Goal: Contribute content: Contribute content

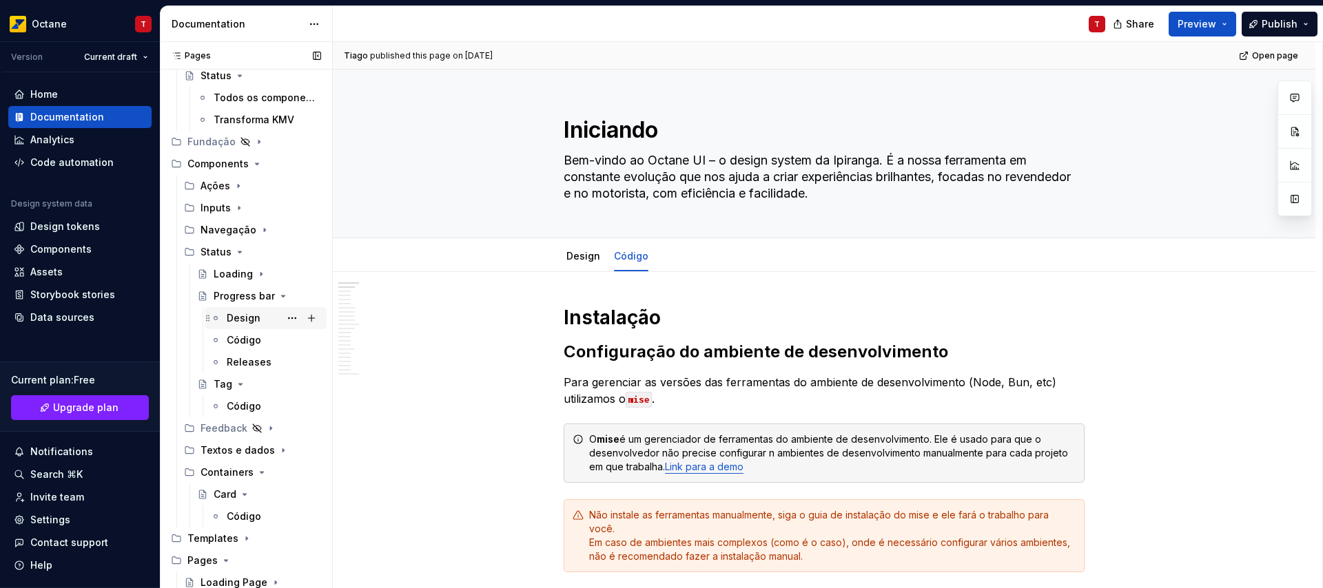
scroll to position [434, 0]
click at [240, 250] on icon "Page tree" at bounding box center [239, 249] width 3 height 1
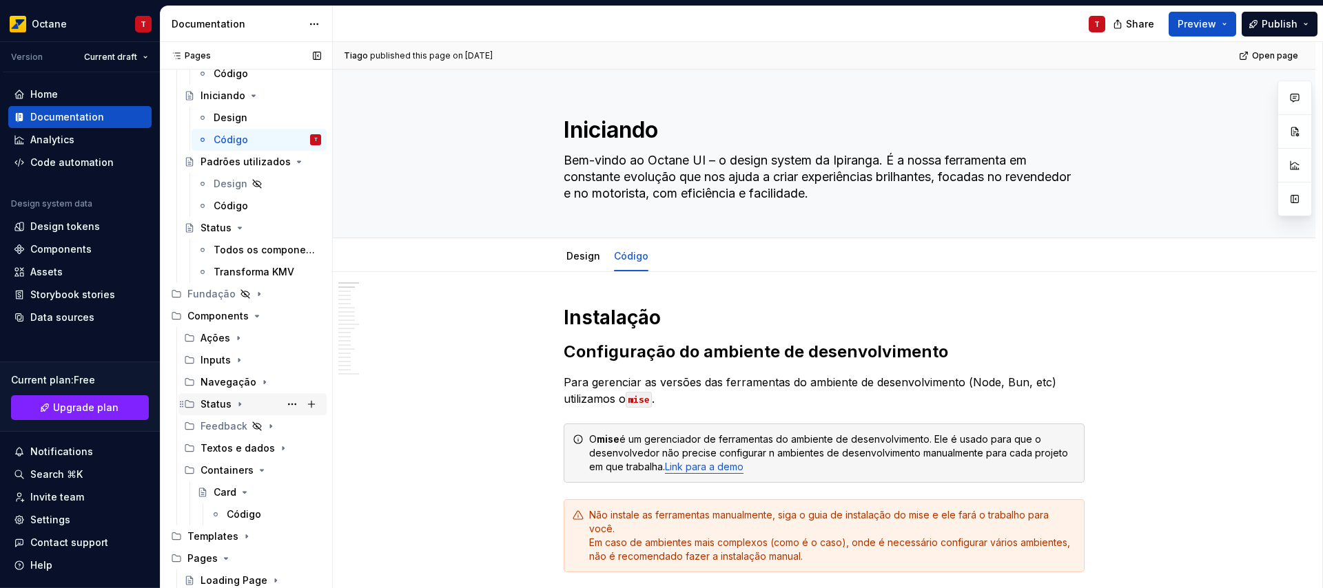
scroll to position [280, 0]
click at [256, 315] on icon "Page tree" at bounding box center [256, 316] width 11 height 11
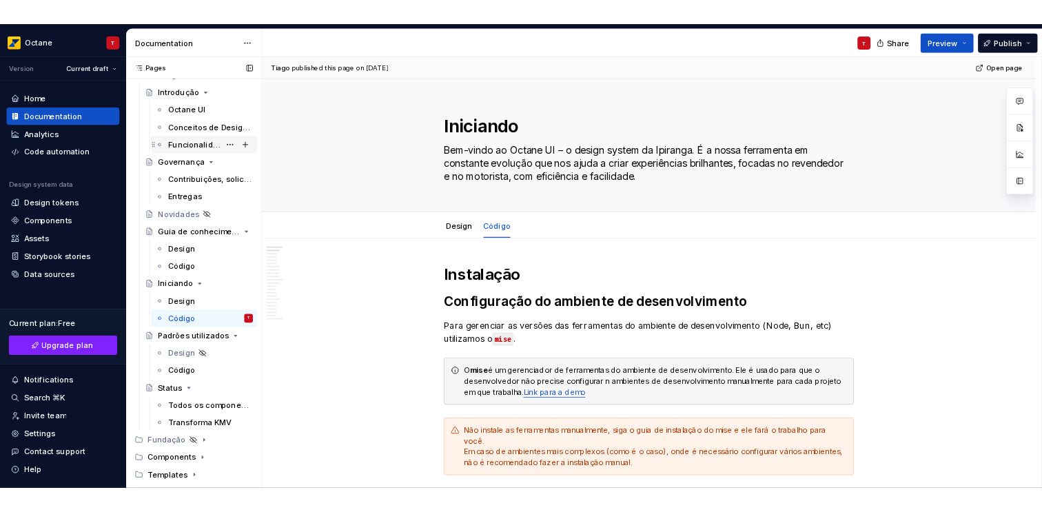
scroll to position [0, 0]
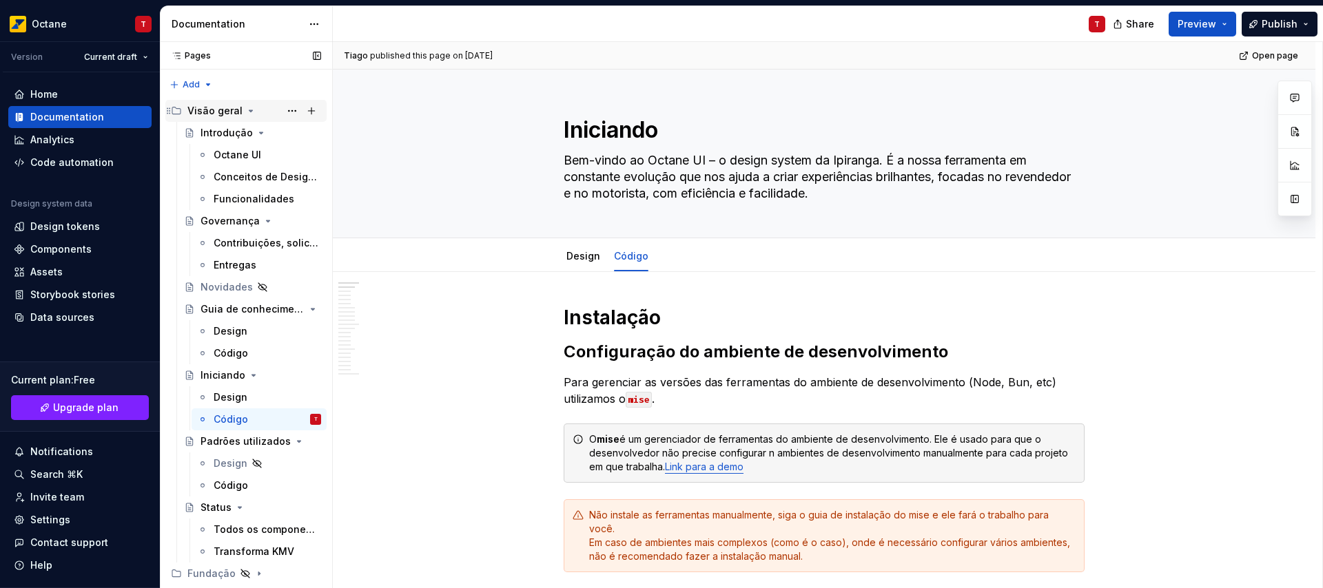
click at [245, 113] on icon "Page tree" at bounding box center [250, 110] width 11 height 11
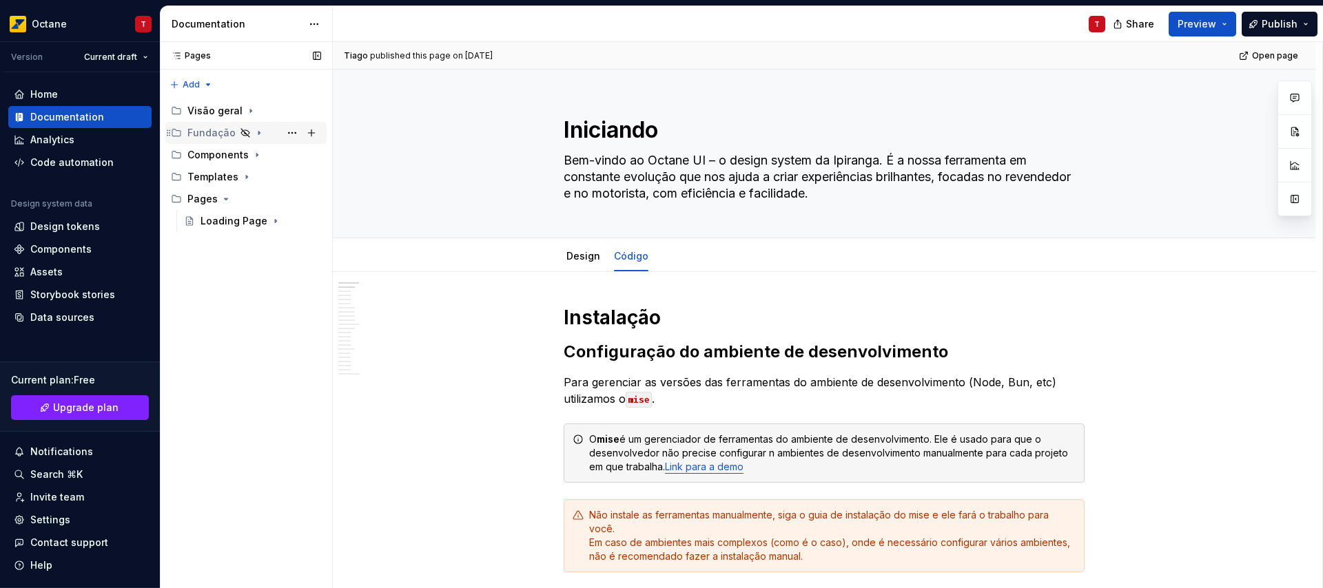
click at [258, 132] on icon "Page tree" at bounding box center [258, 133] width 1 height 3
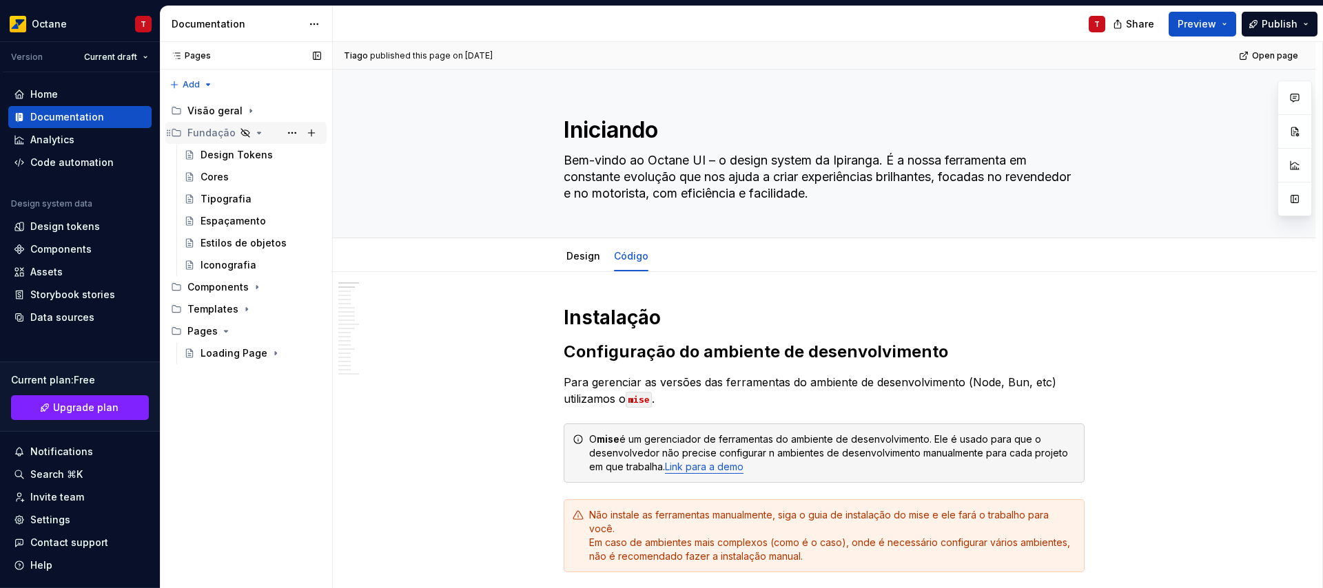
click at [241, 130] on icon "Page tree" at bounding box center [245, 133] width 8 height 8
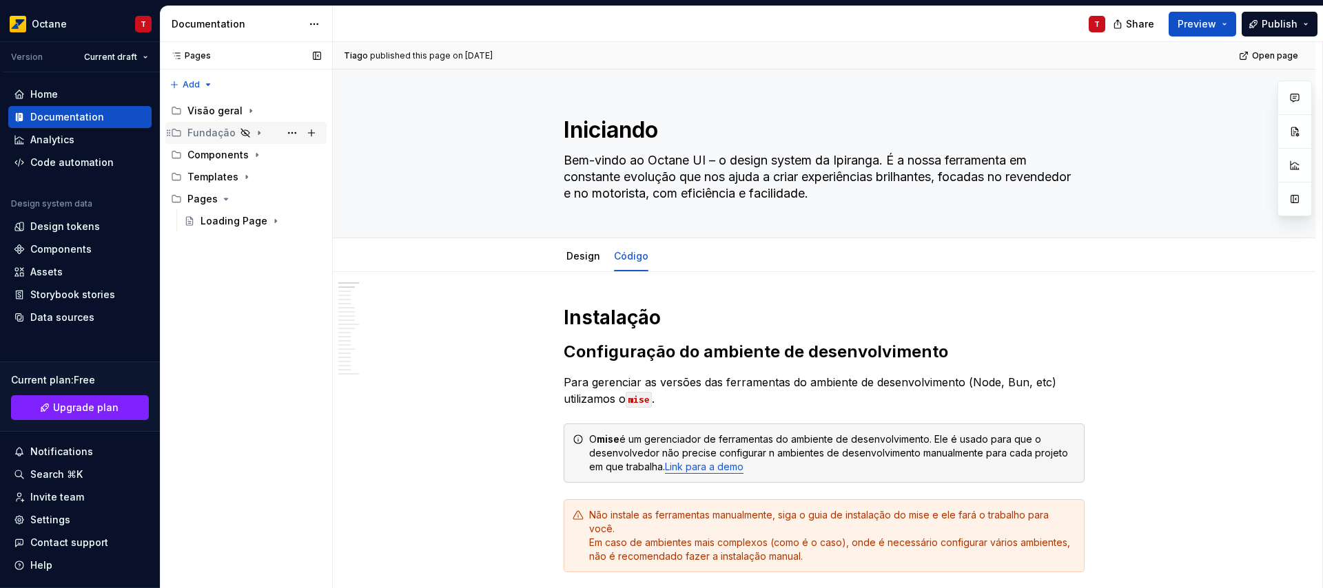
click at [254, 134] on icon "Page tree" at bounding box center [259, 132] width 11 height 11
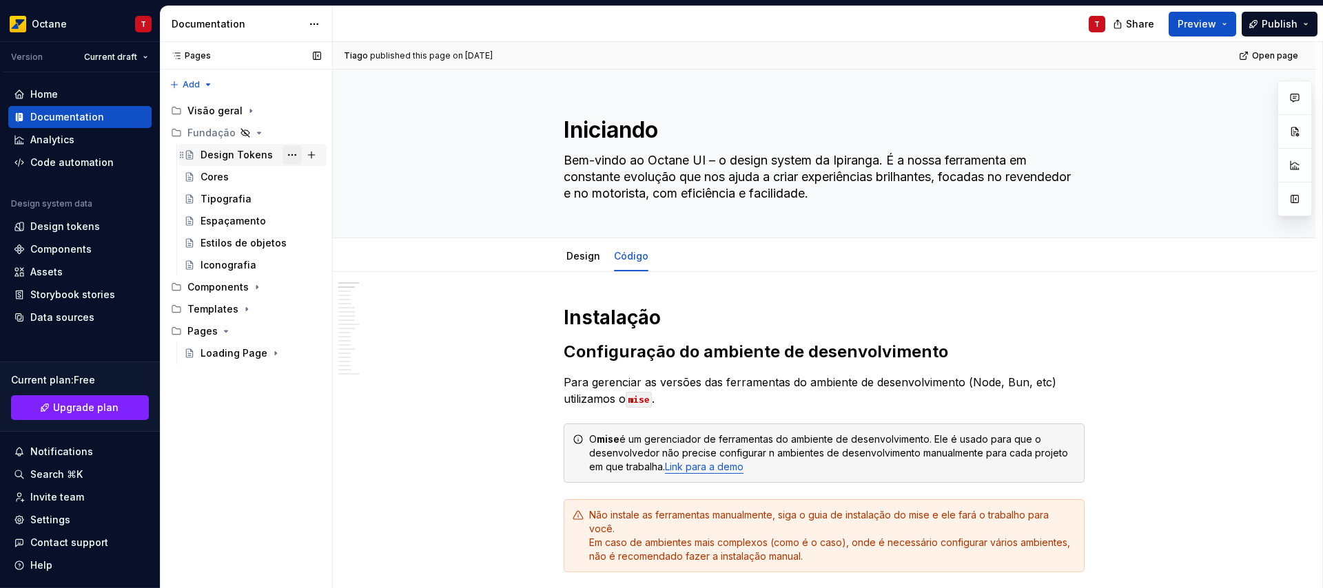
click at [293, 154] on button "Page tree" at bounding box center [291, 154] width 19 height 19
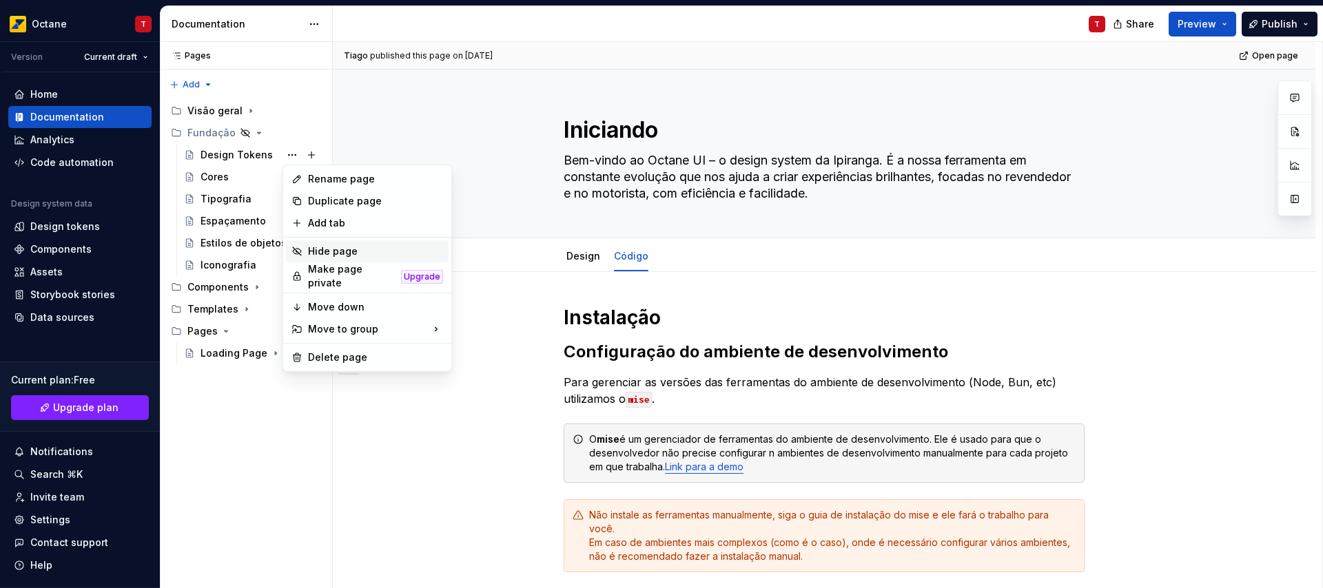
click at [344, 250] on div "Hide page" at bounding box center [375, 252] width 135 height 14
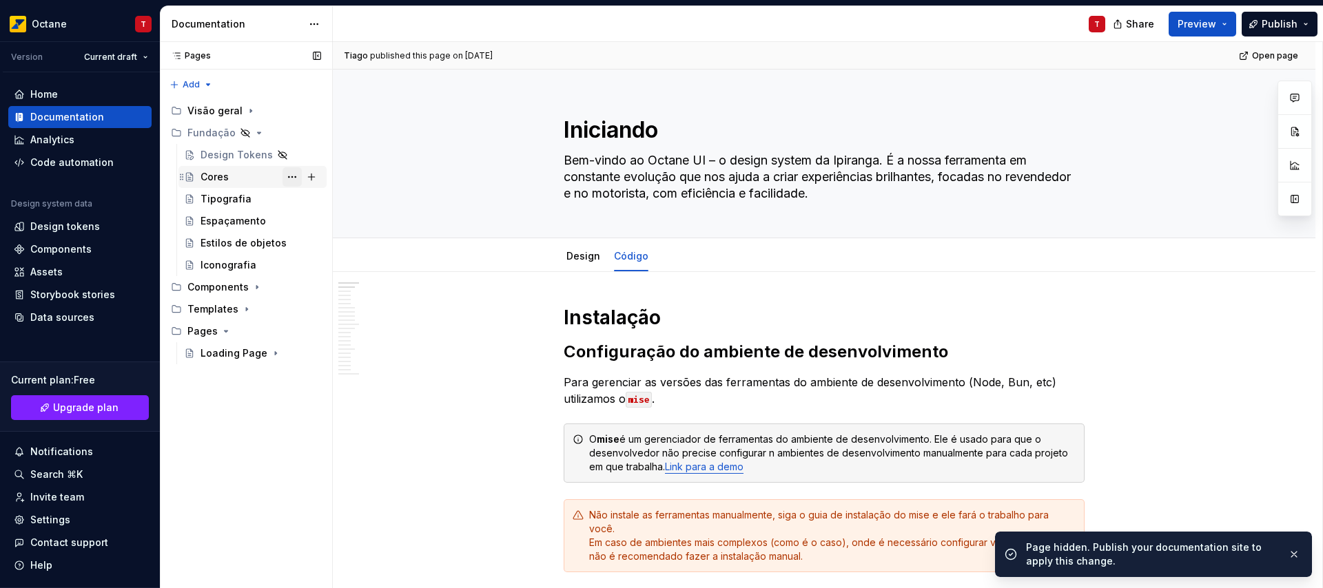
click at [288, 174] on button "Page tree" at bounding box center [291, 176] width 19 height 19
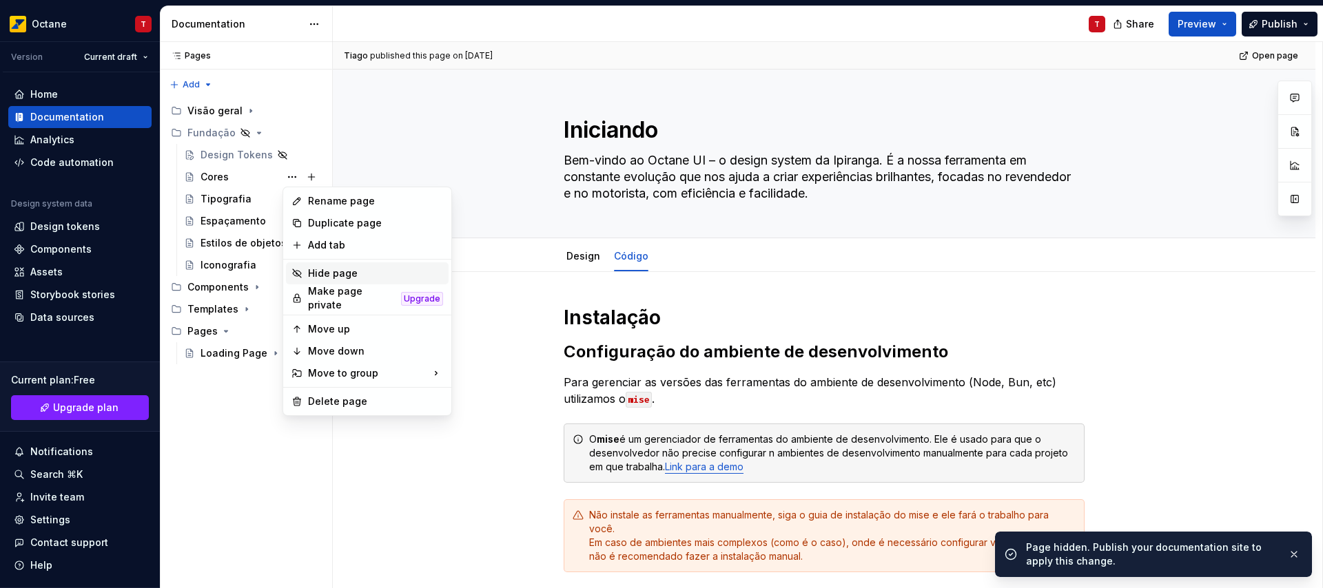
click at [316, 273] on div "Hide page" at bounding box center [375, 274] width 135 height 14
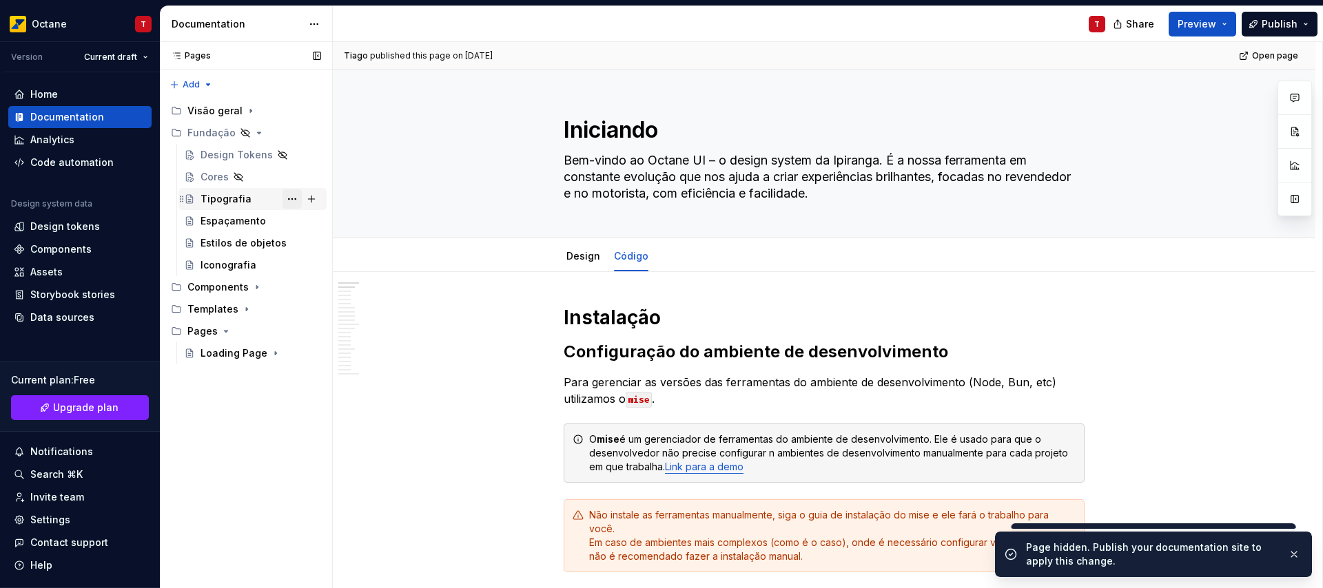
click at [293, 200] on button "Page tree" at bounding box center [291, 198] width 19 height 19
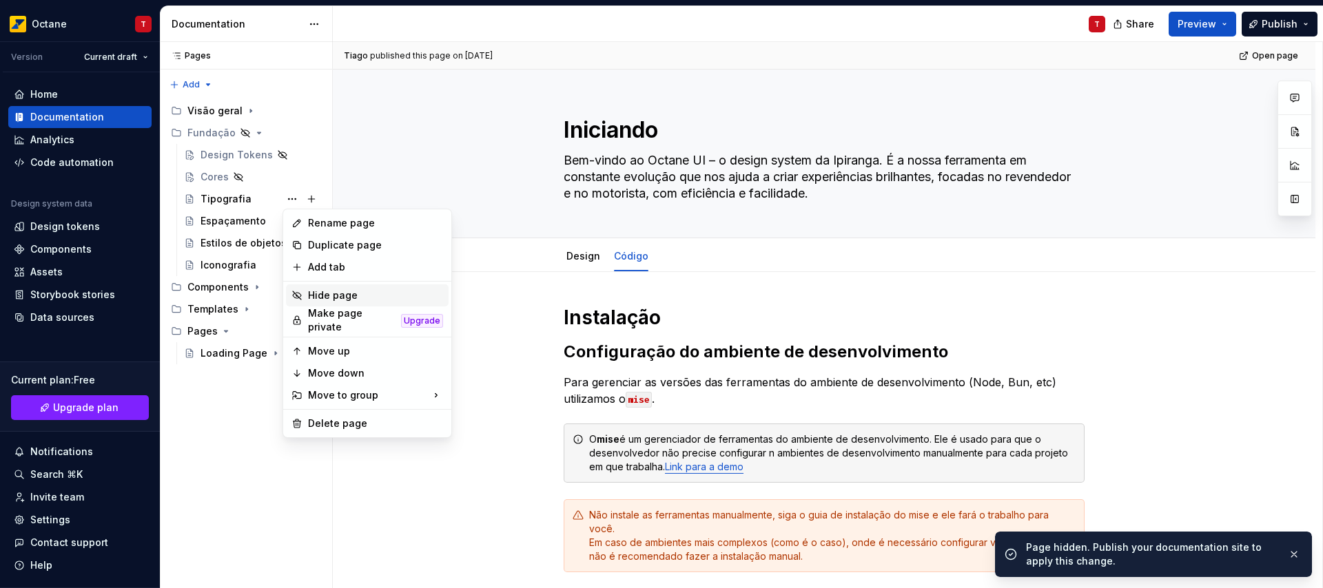
click at [326, 293] on div "Hide page" at bounding box center [375, 296] width 135 height 14
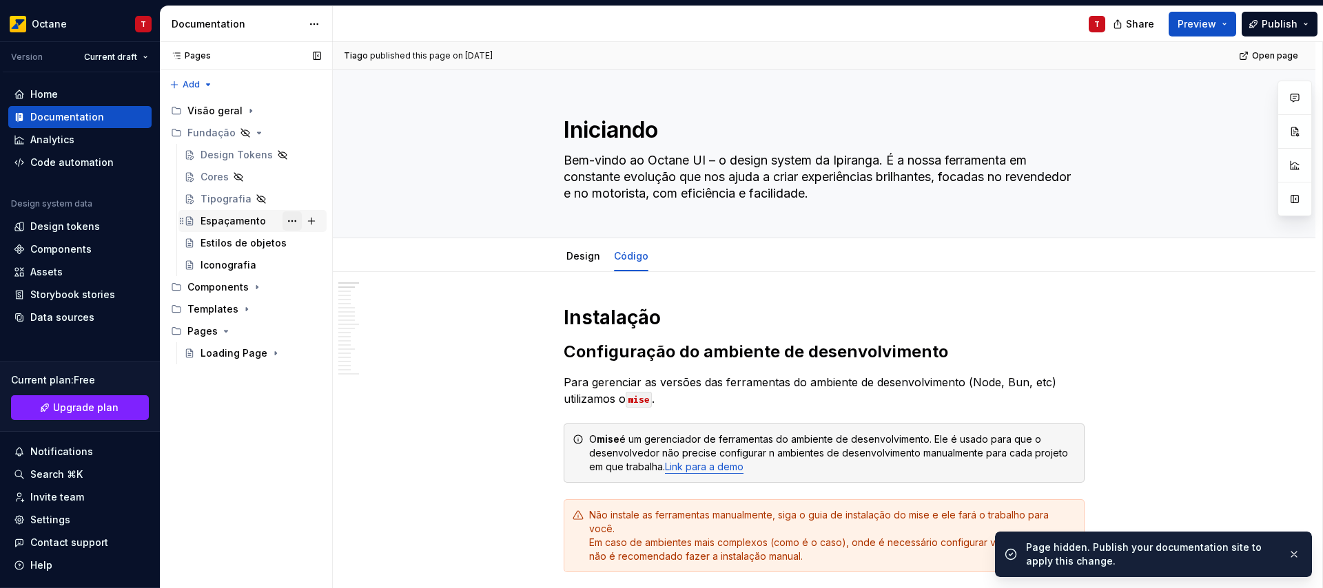
click at [295, 220] on button "Page tree" at bounding box center [291, 220] width 19 height 19
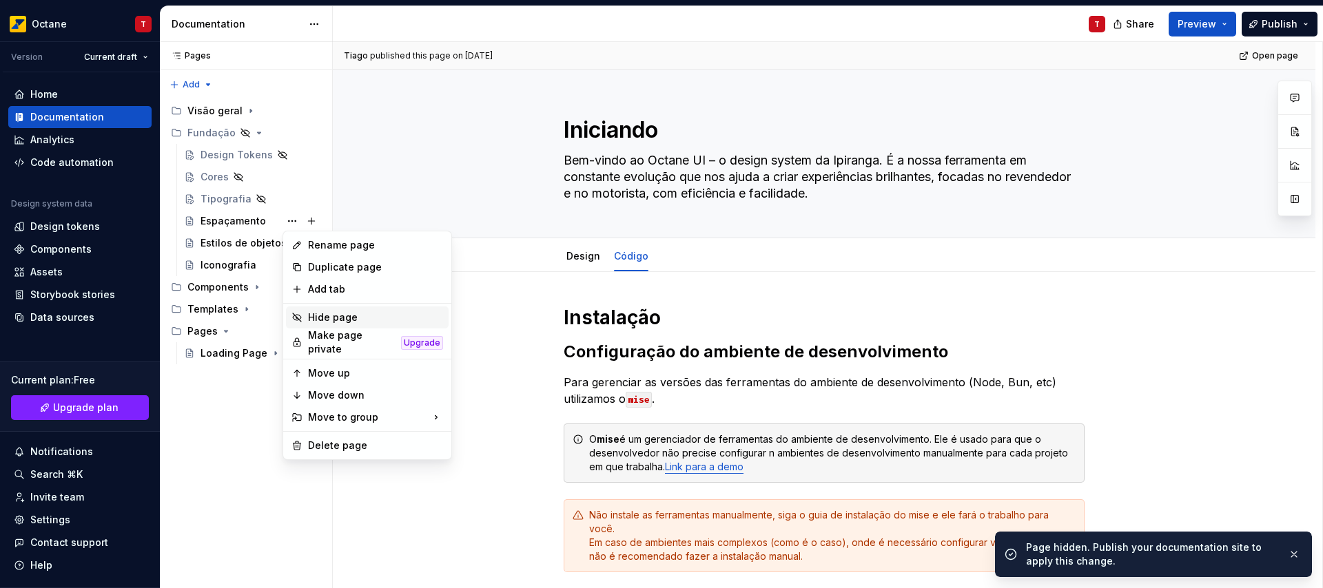
click at [338, 315] on div "Hide page" at bounding box center [375, 318] width 135 height 14
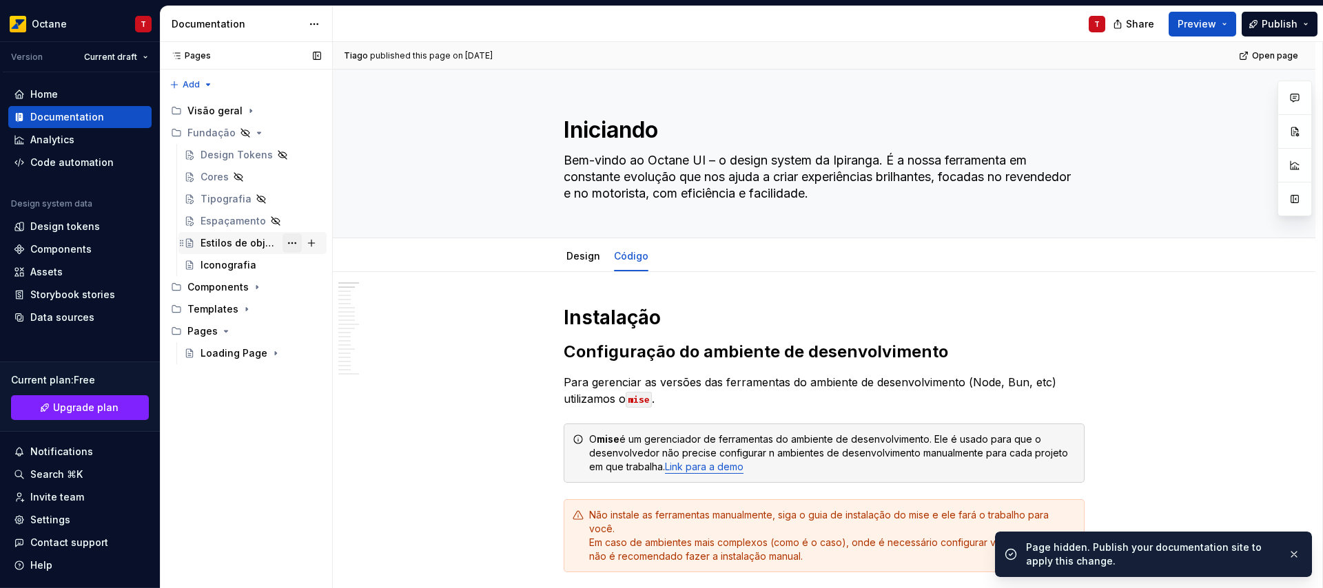
click at [294, 244] on button "Page tree" at bounding box center [291, 243] width 19 height 19
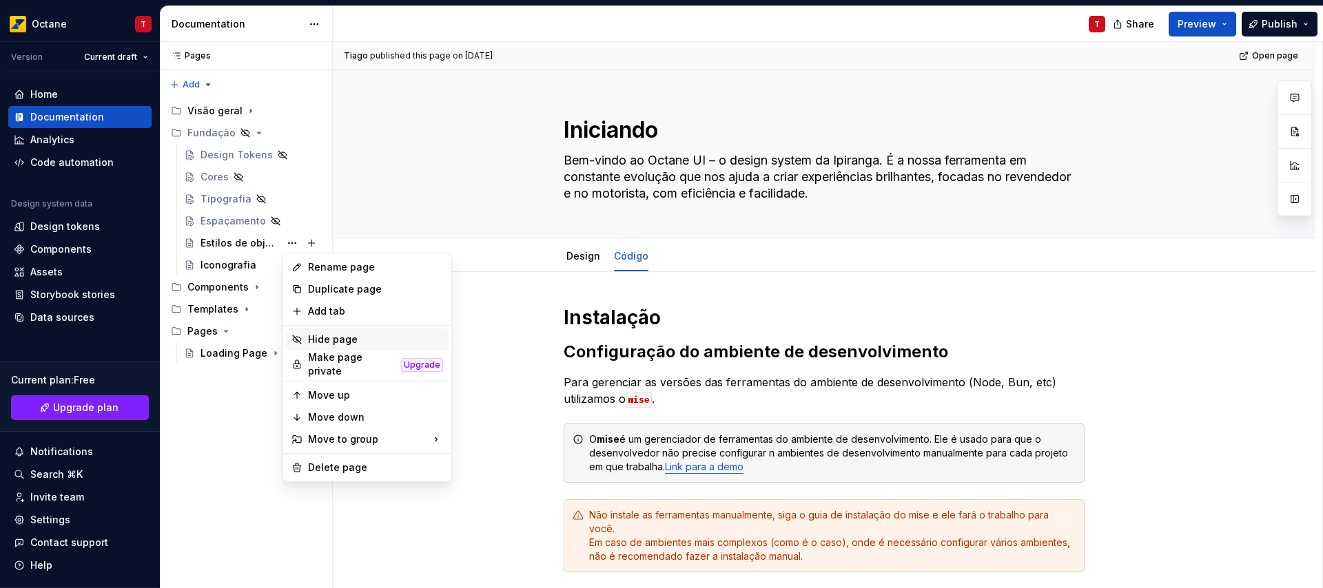
click at [329, 340] on div "Hide page" at bounding box center [375, 340] width 135 height 14
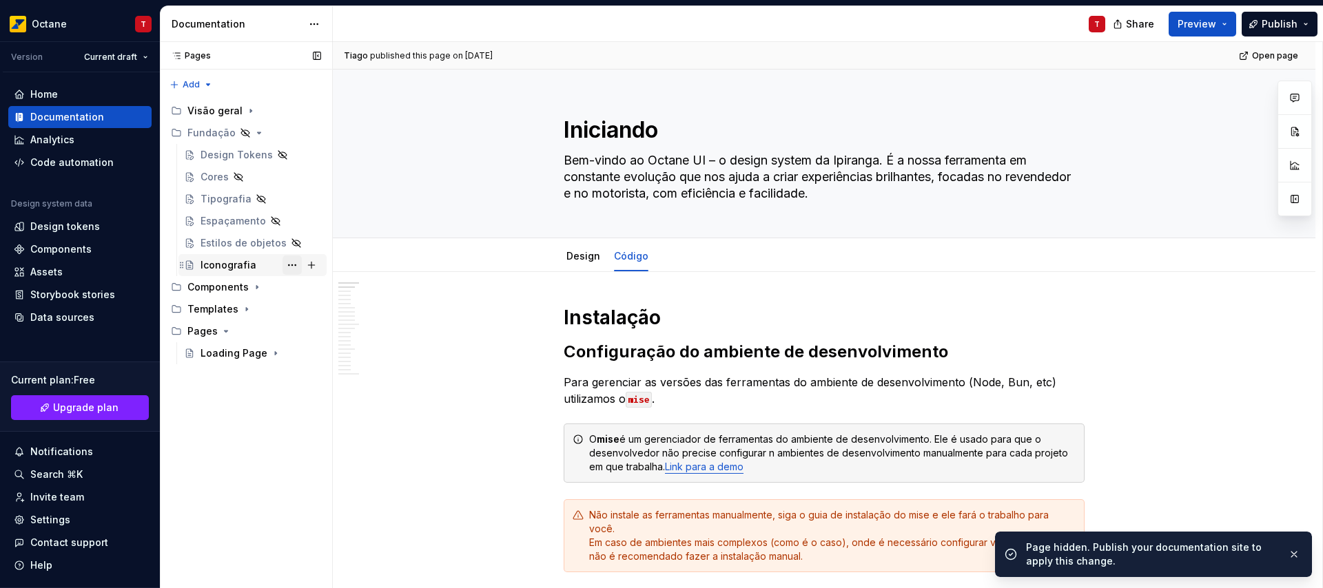
click at [293, 265] on button "Page tree" at bounding box center [291, 265] width 19 height 19
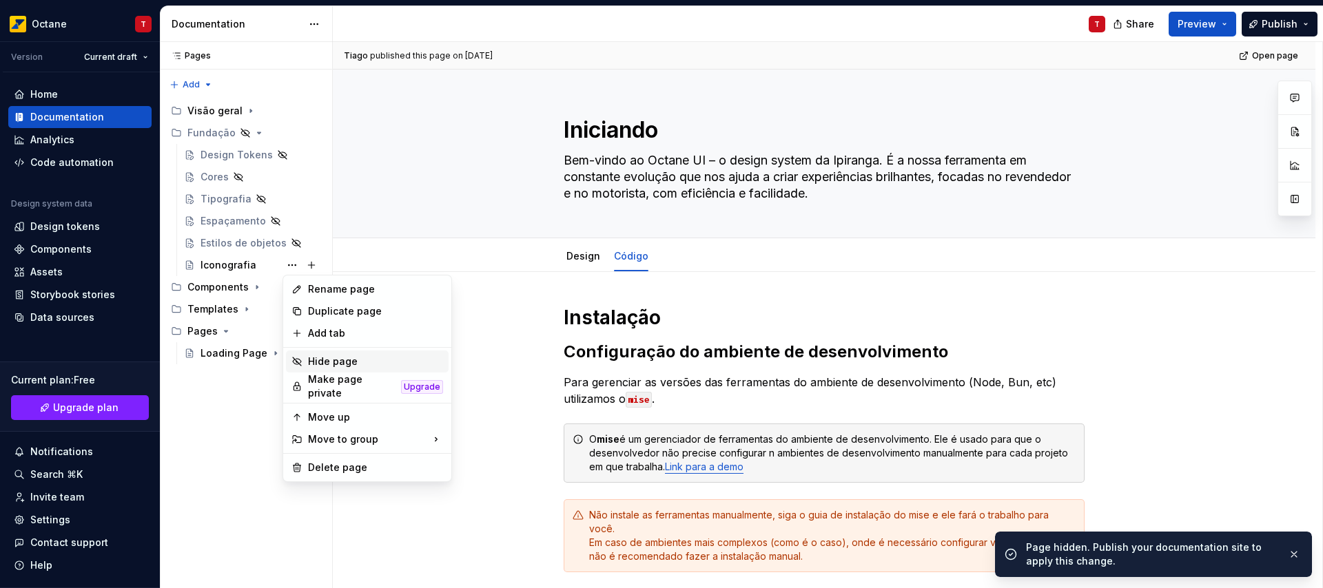
click at [324, 362] on div "Hide page" at bounding box center [375, 362] width 135 height 14
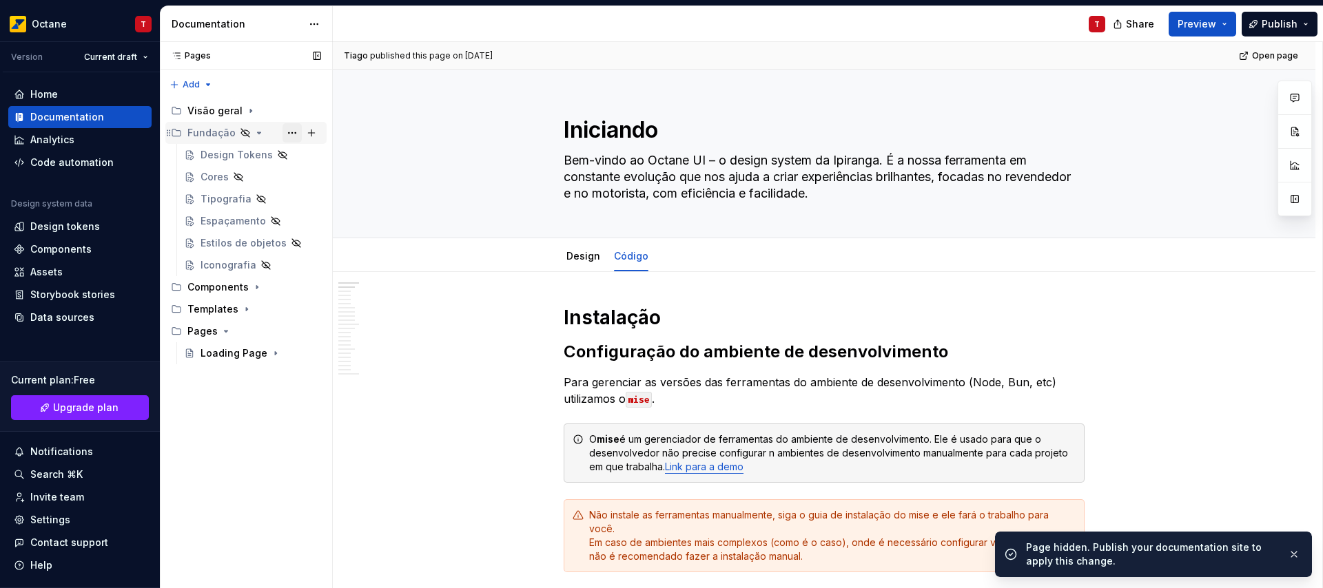
click at [296, 132] on button "Page tree" at bounding box center [291, 132] width 19 height 19
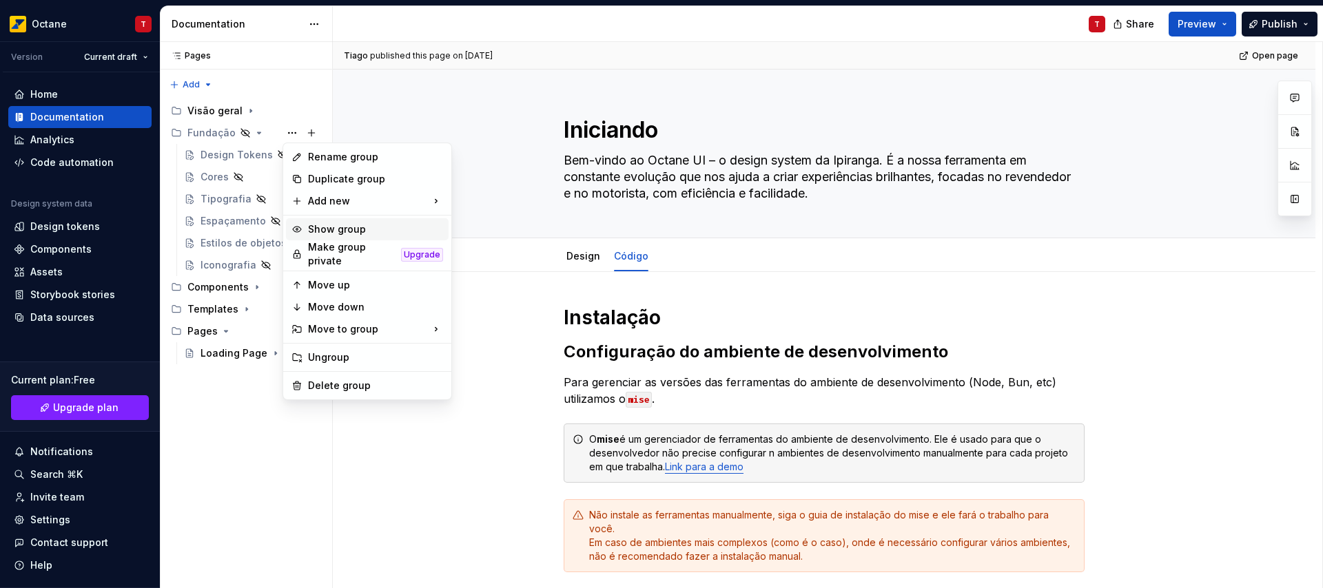
click at [341, 233] on div "Show group" at bounding box center [375, 230] width 135 height 14
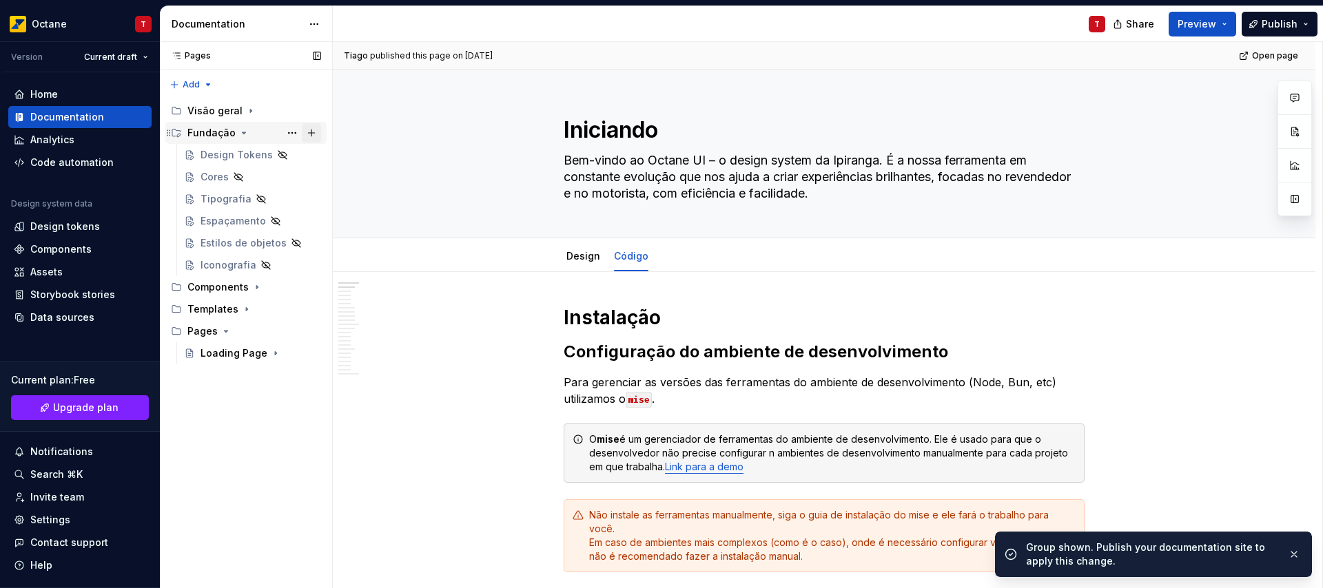
click at [311, 133] on button "Page tree" at bounding box center [311, 132] width 19 height 19
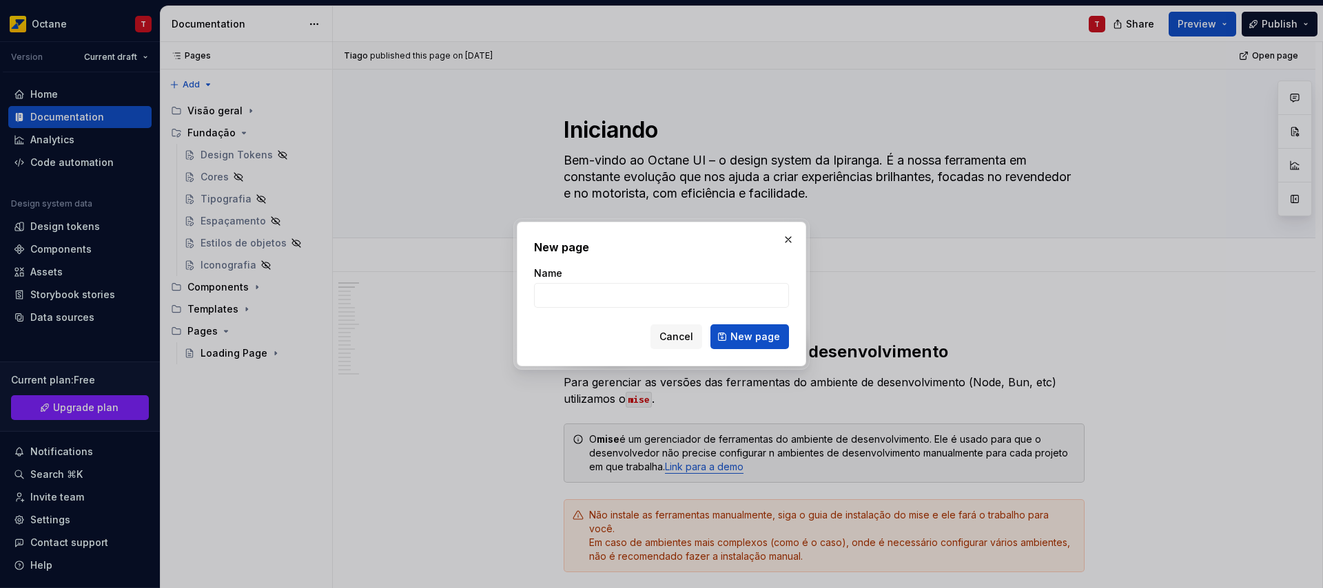
type textarea "*"
click at [581, 294] on input "Name" at bounding box center [661, 295] width 255 height 25
type input "Anima"
type textarea "*"
type input "Animação"
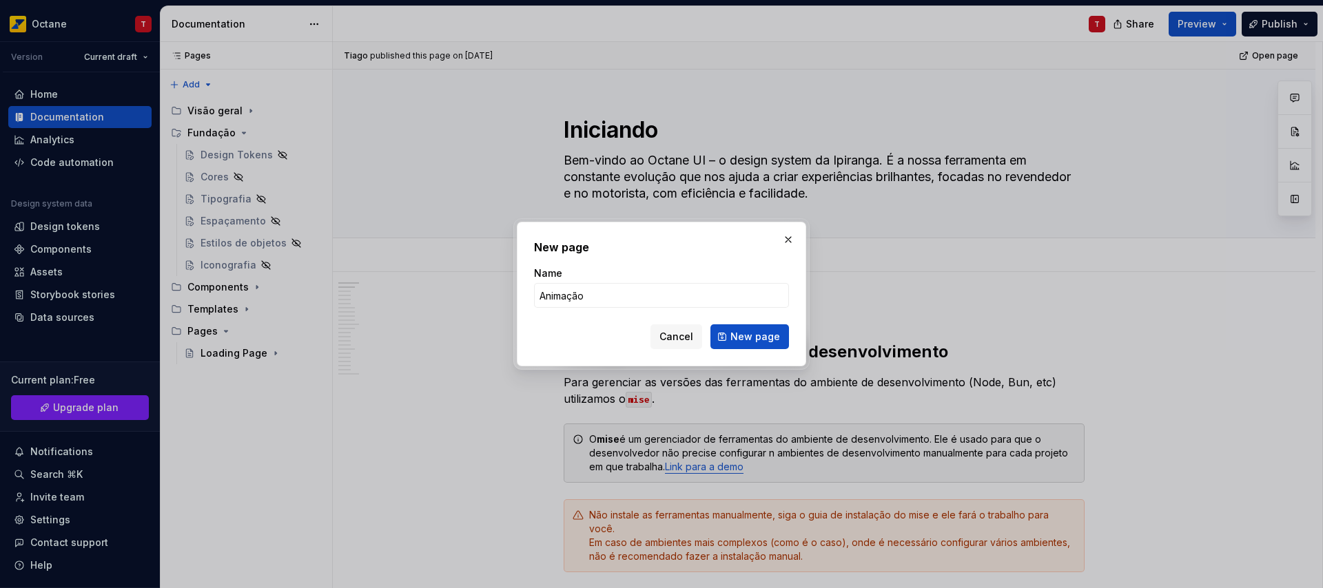
click button "New page" at bounding box center [749, 336] width 79 height 25
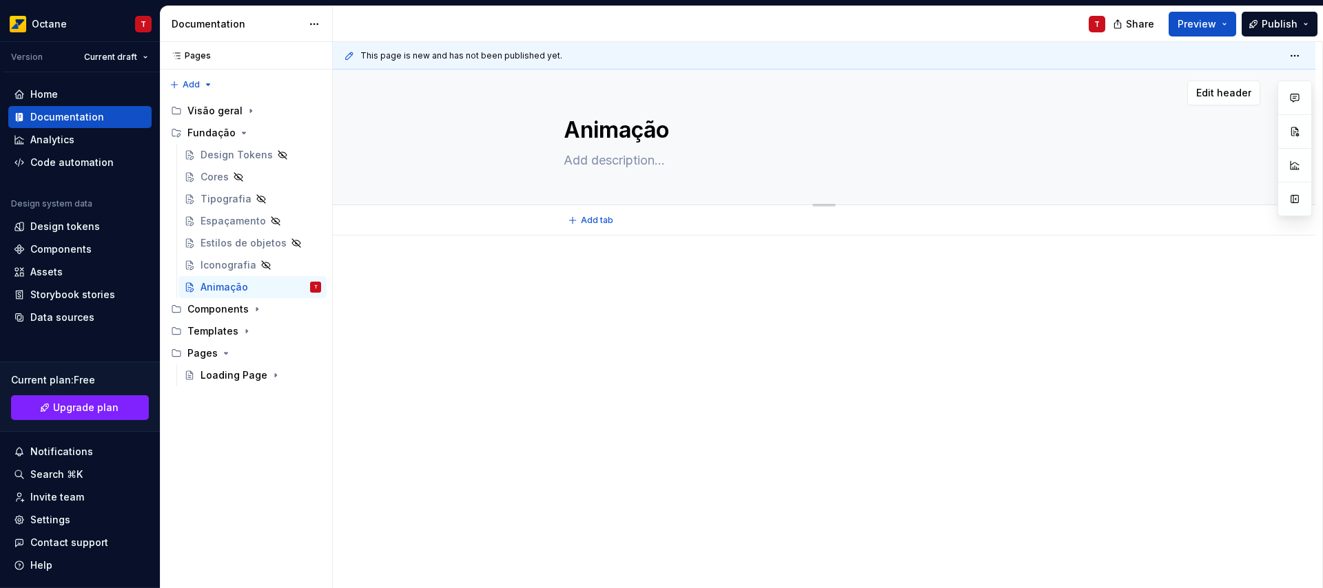
click at [594, 166] on textarea at bounding box center [821, 160] width 521 height 22
paste textarea "O movimento traz significado e uma sensação de vida à experiência. Ele deve ser…"
type textarea "*"
type textarea "O movimento traz significado e uma sensação de vida à experiência. Ele deve ser…"
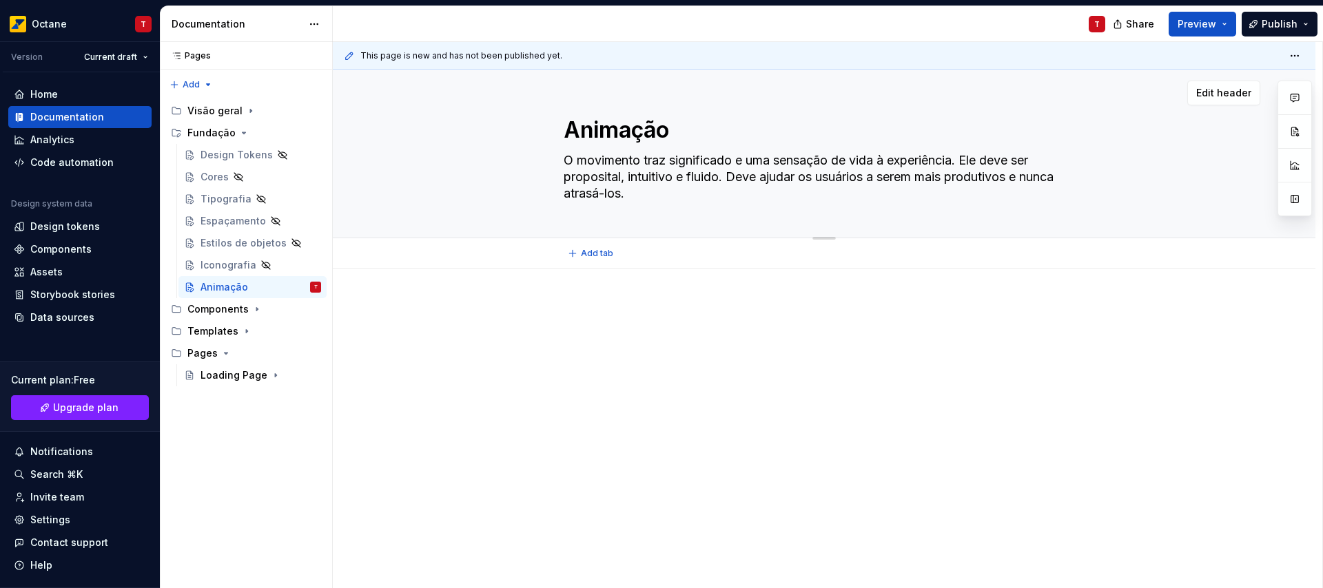
drag, startPoint x: 569, startPoint y: 157, endPoint x: 562, endPoint y: 159, distance: 7.2
click at [562, 159] on textarea "O movimento traz significado e uma sensação de vida à experiência. Ele deve ser…" at bounding box center [821, 176] width 521 height 55
type textarea "*"
type textarea "A movimento traz significado e uma sensação de vida à experiência. Ele deve ser…"
type textarea "*"
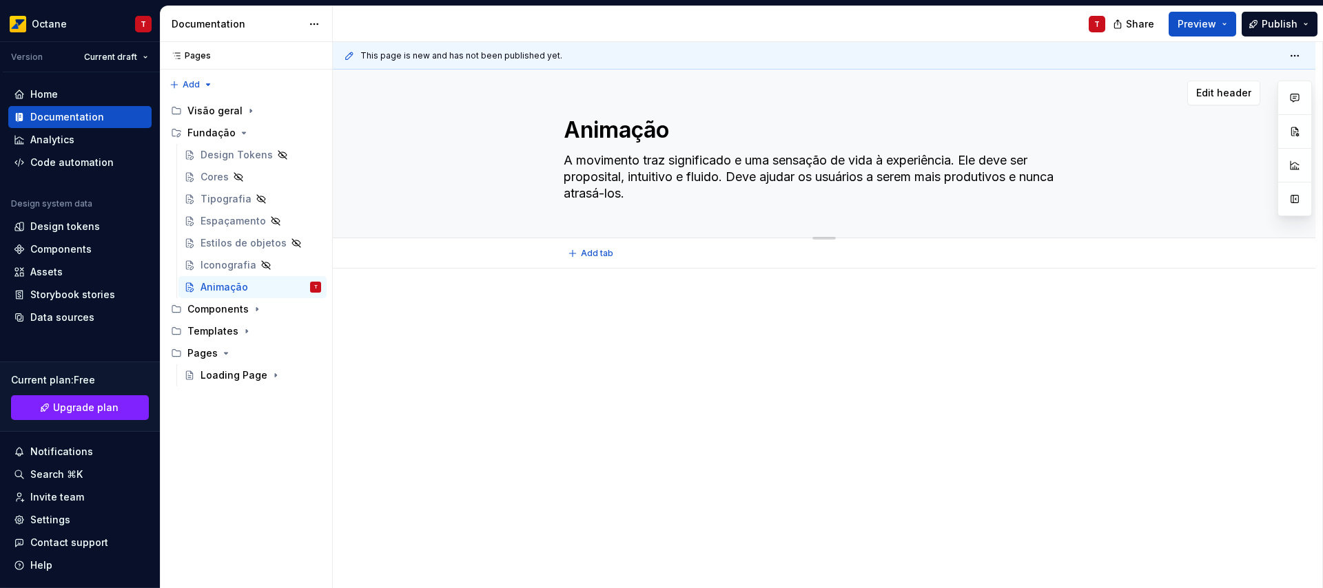
type textarea "A movimento traz significado e uma sensação de vida à experiência. Ele deve ser…"
type textarea "*"
type textarea "A A movimento traz significado e uma sensação de vida à experiência. Ele deve s…"
type textarea "*"
type textarea "A movimento traz significado e uma sensação de vida à experiência. Ele deve ser…"
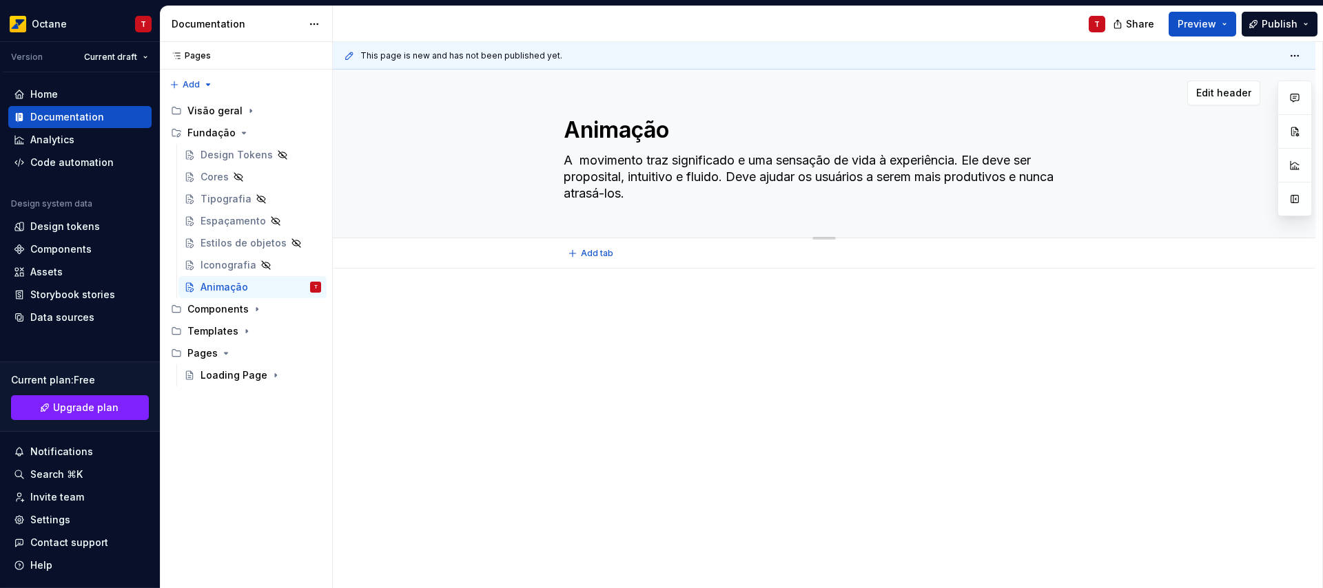
type textarea "*"
type textarea "A \ movimento traz significado e uma sensação de vida à experiência. Ele deve s…"
type textarea "*"
type textarea "A \\ movimento traz significado e uma sensação de vida à experiência. Ele deve …"
type textarea "*"
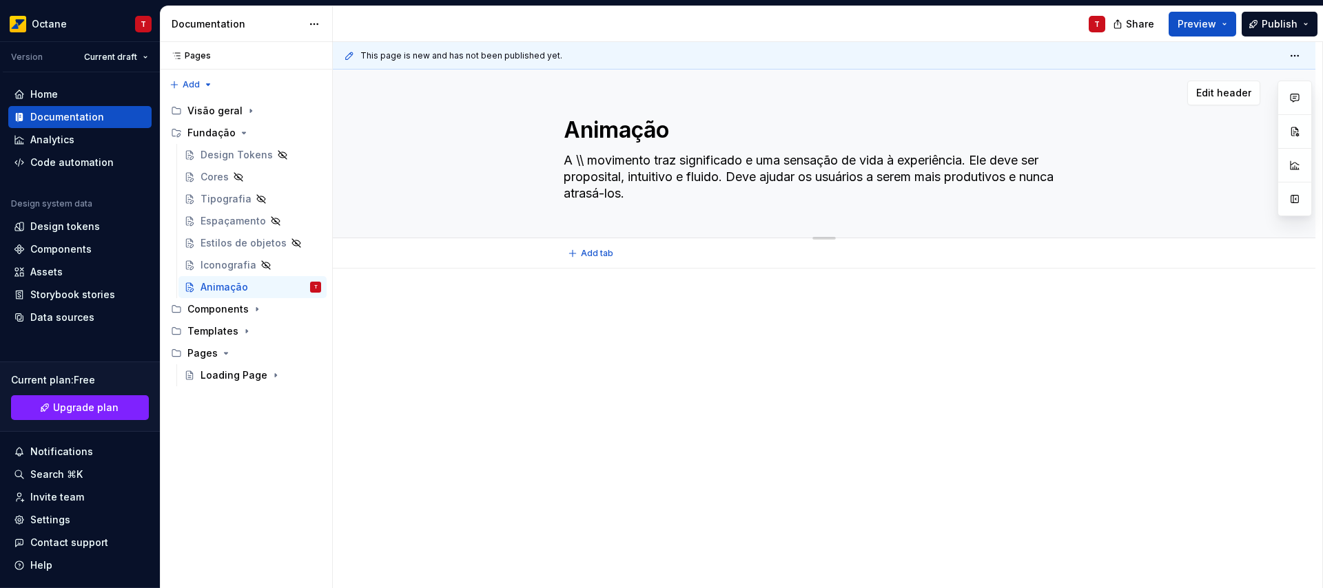
type textarea "A \ movimento traz significado e uma sensação de vida à experiência. Ele deve s…"
type textarea "*"
type textarea "A movimento traz significado e uma sensação de vida à experiência. Ele deve ser…"
type textarea "*"
type textarea "A movimento traz significado e uma sensação de vida à experiência. Ele deve ser…"
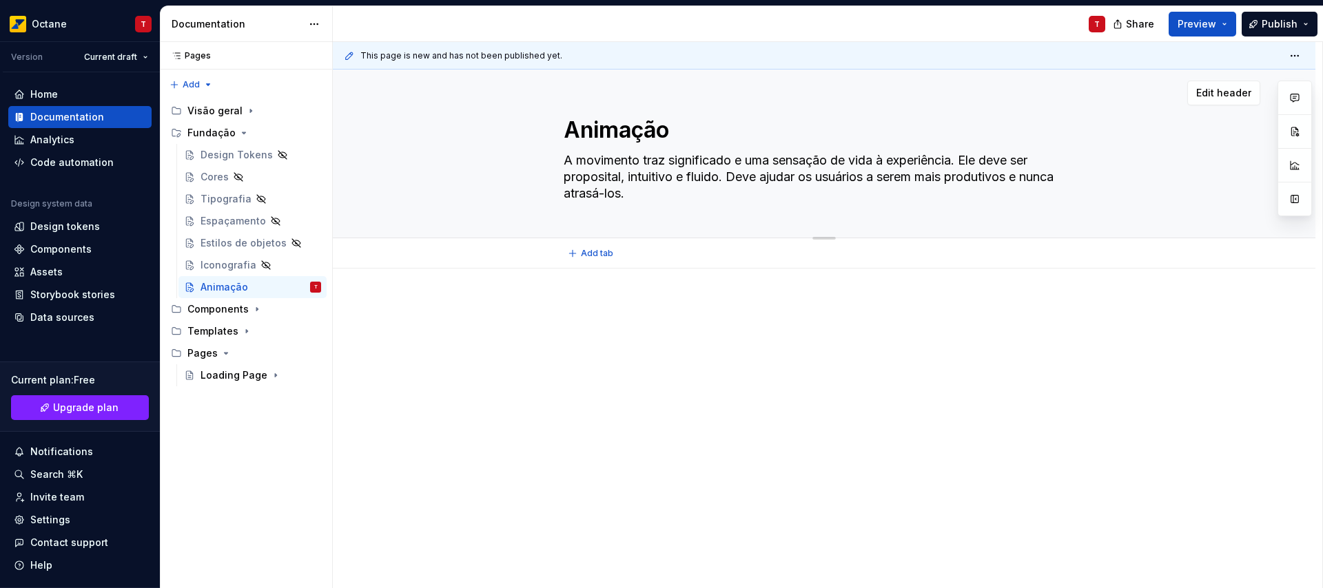
type textarea "*"
type textarea "movimento traz significado e uma sensação de vida à experiência. Ele deve ser p…"
type textarea "*"
type textarea "O movimento traz significado e uma sensação de vida à experiência. Ele deve ser…"
type textarea "*"
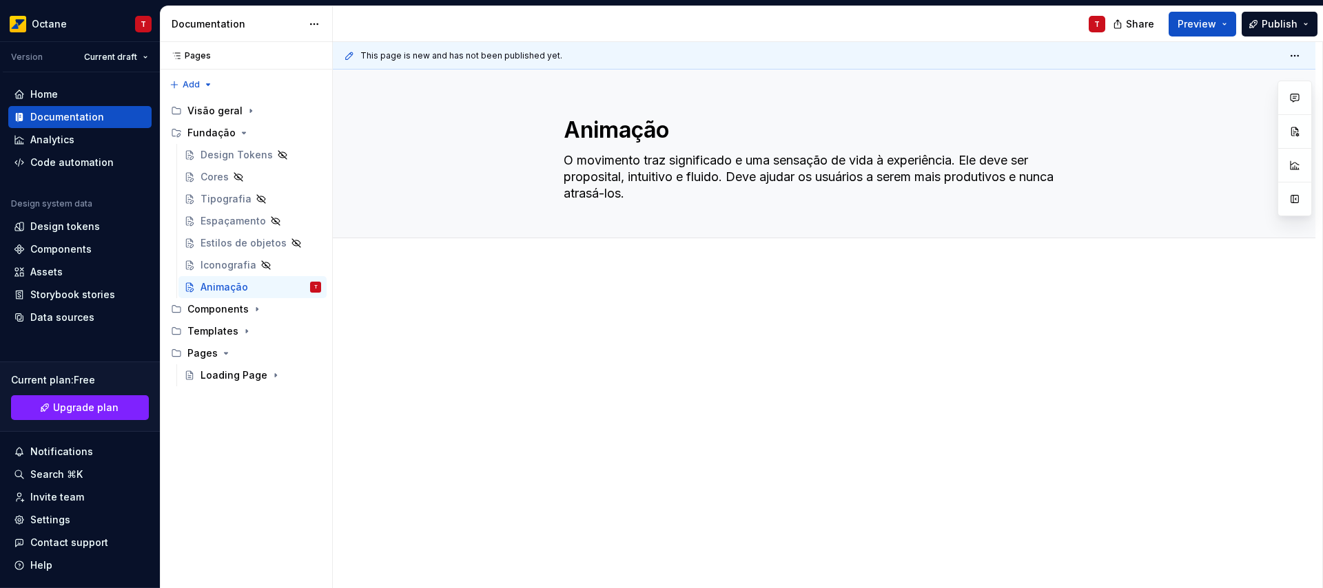
type textarea "O movimento traz significado e uma sensação de vida à experiência. Ele deve ser…"
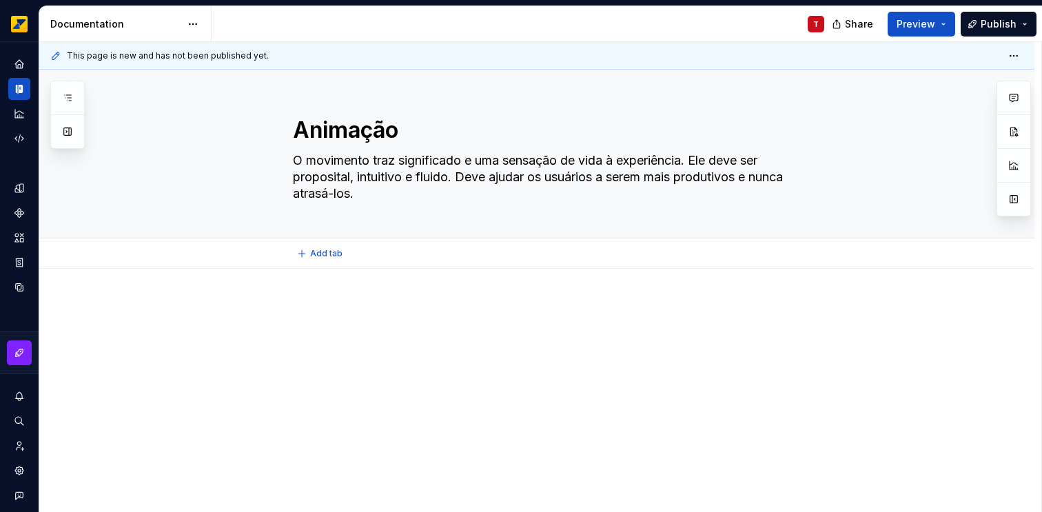
type textarea "*"
click at [380, 327] on div at bounding box center [553, 328] width 521 height 52
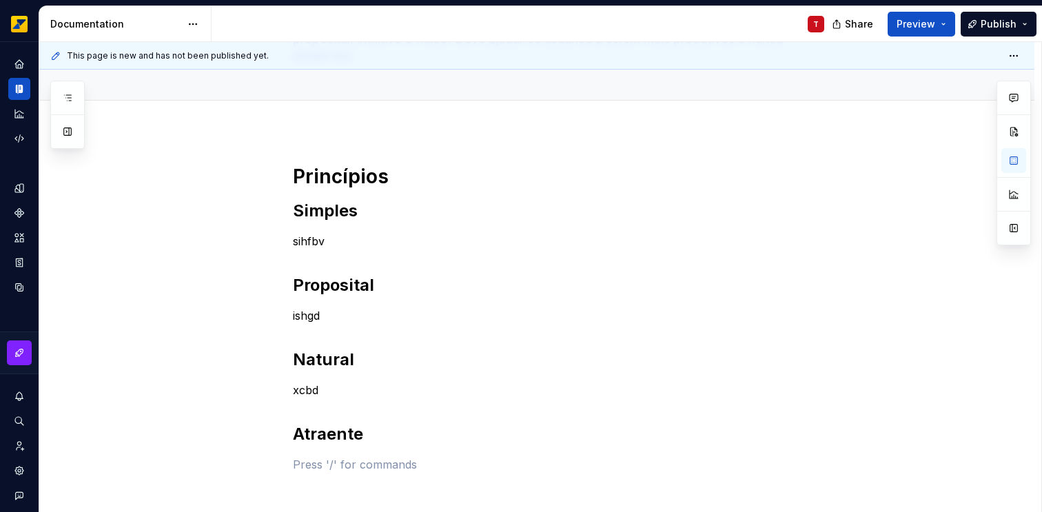
scroll to position [165, 0]
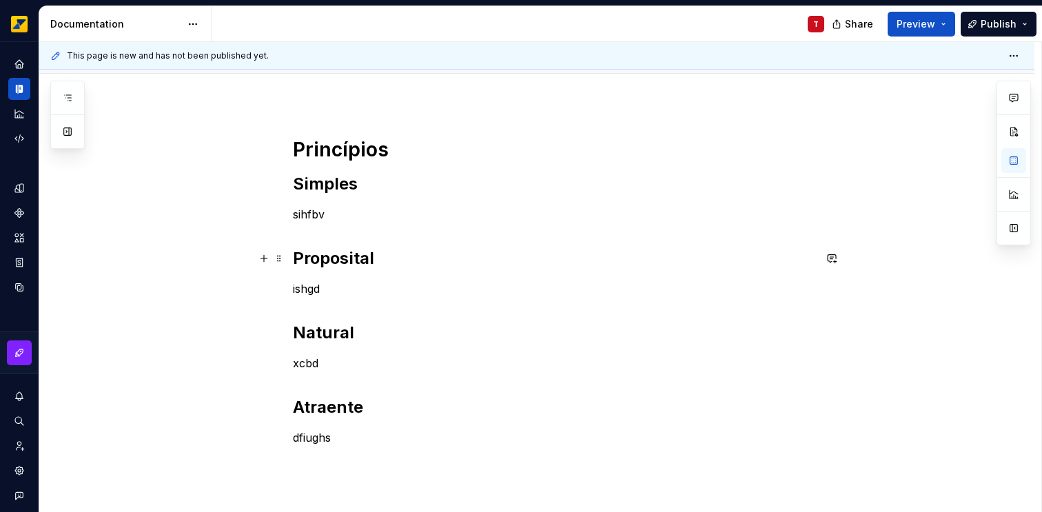
click at [333, 260] on h2 "Proposital" at bounding box center [553, 258] width 521 height 22
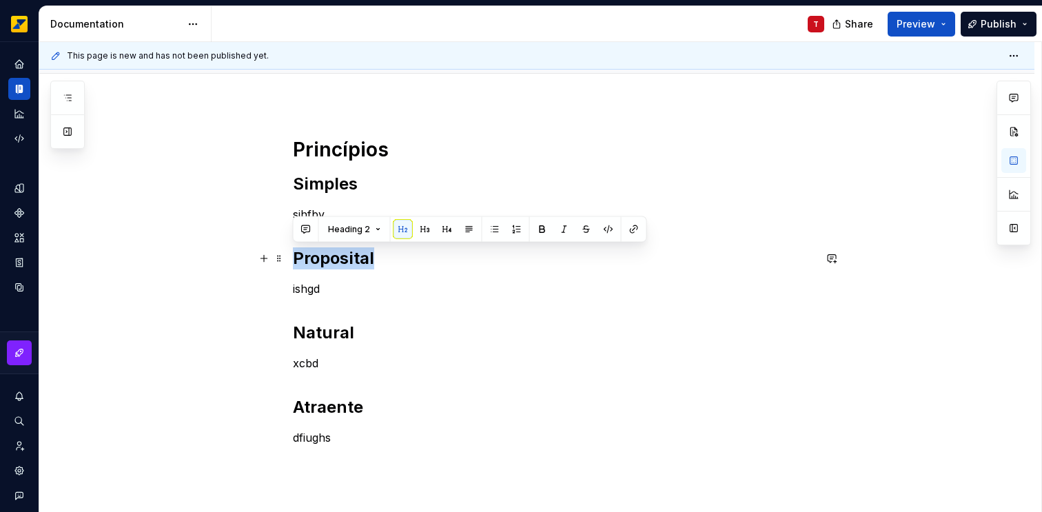
click at [333, 260] on h2 "Proposital" at bounding box center [553, 258] width 521 height 22
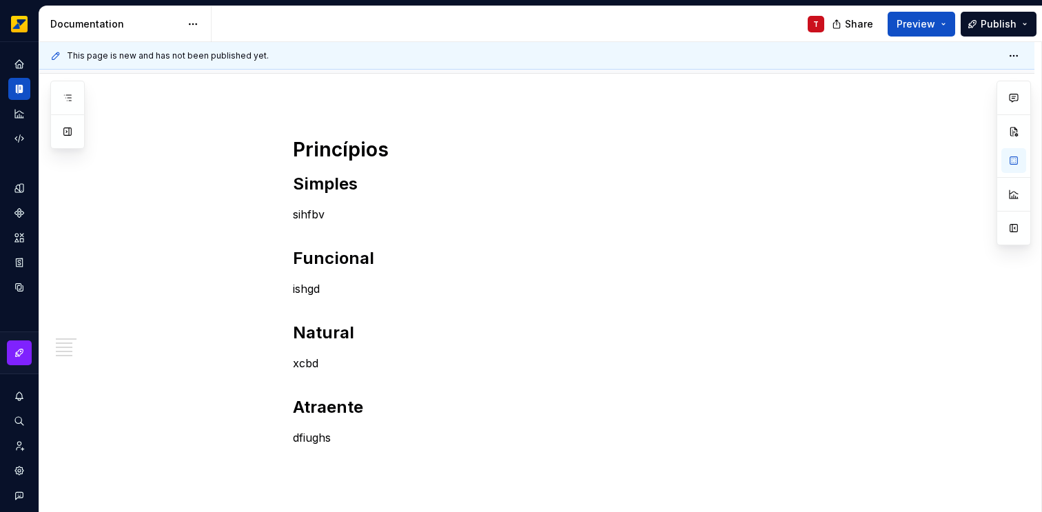
click at [304, 364] on p "xcbd" at bounding box center [553, 363] width 521 height 17
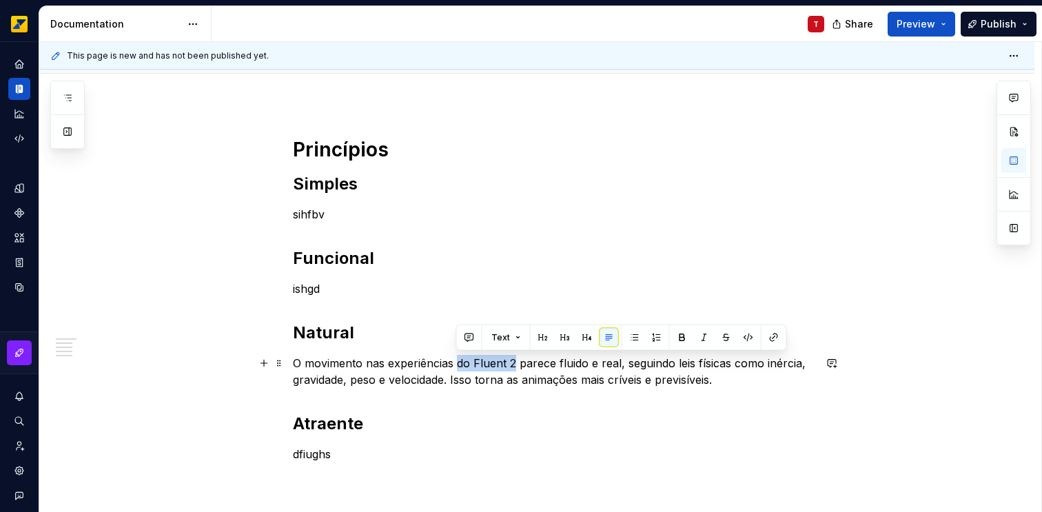
drag, startPoint x: 513, startPoint y: 362, endPoint x: 457, endPoint y: 364, distance: 55.8
click at [457, 364] on p "O movimento nas experiências do Fluent 2 parece fluido e real, seguindo leis fí…" at bounding box center [553, 371] width 521 height 33
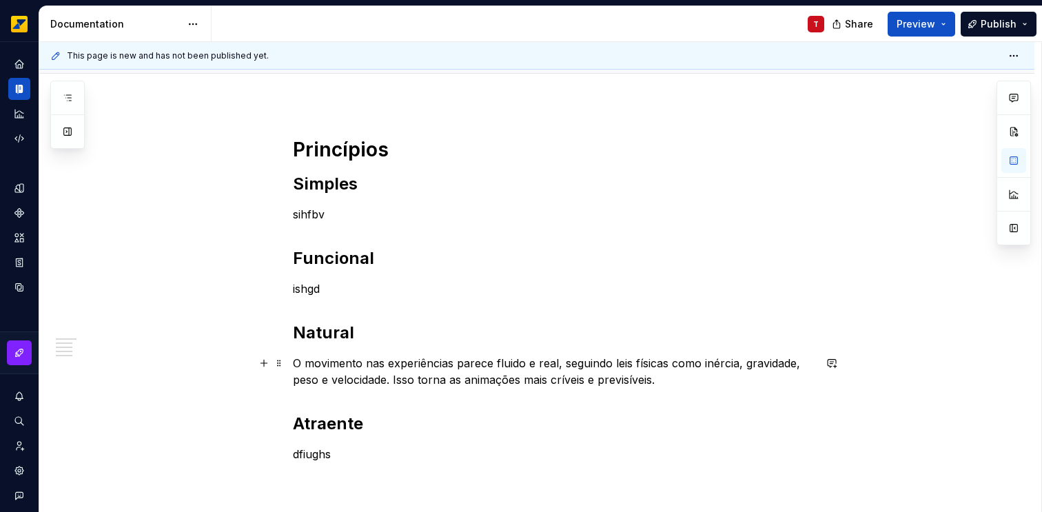
click at [475, 362] on p "O movimento nas experiências parece fluido e real, seguindo leis físicas como i…" at bounding box center [553, 371] width 521 height 33
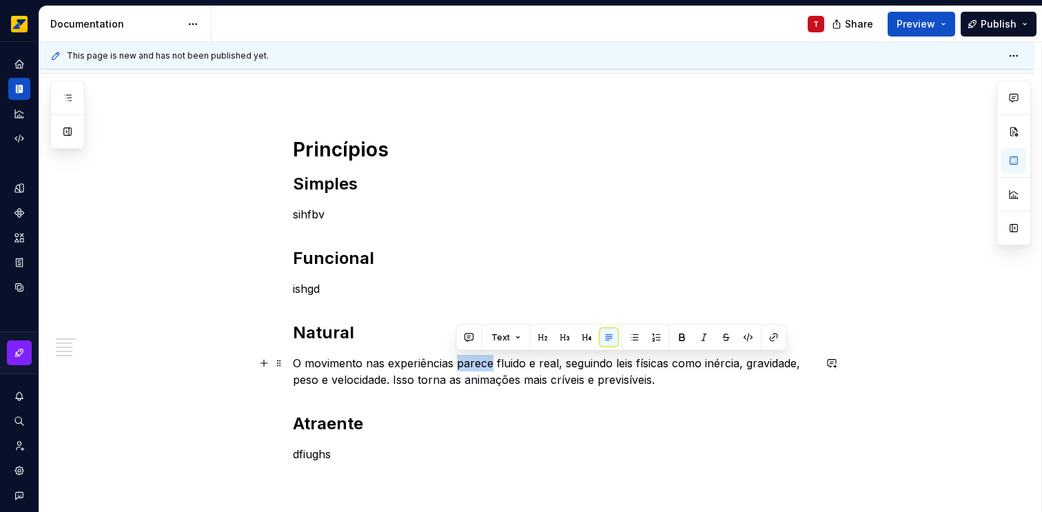
click at [456, 362] on p "O movimento nas experiências parece fluido e real, seguindo leis físicas como i…" at bounding box center [553, 371] width 521 height 33
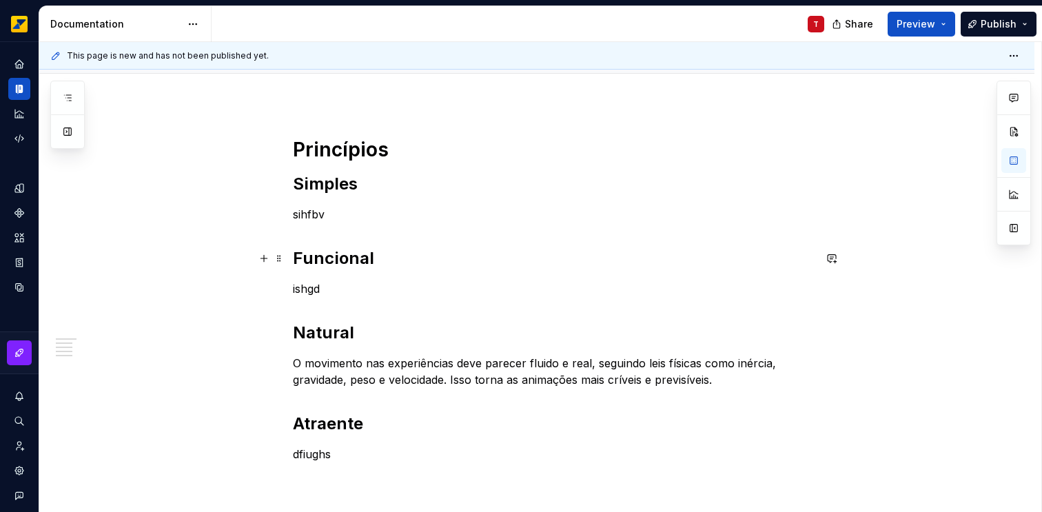
click at [311, 291] on p "ishgd" at bounding box center [553, 288] width 521 height 17
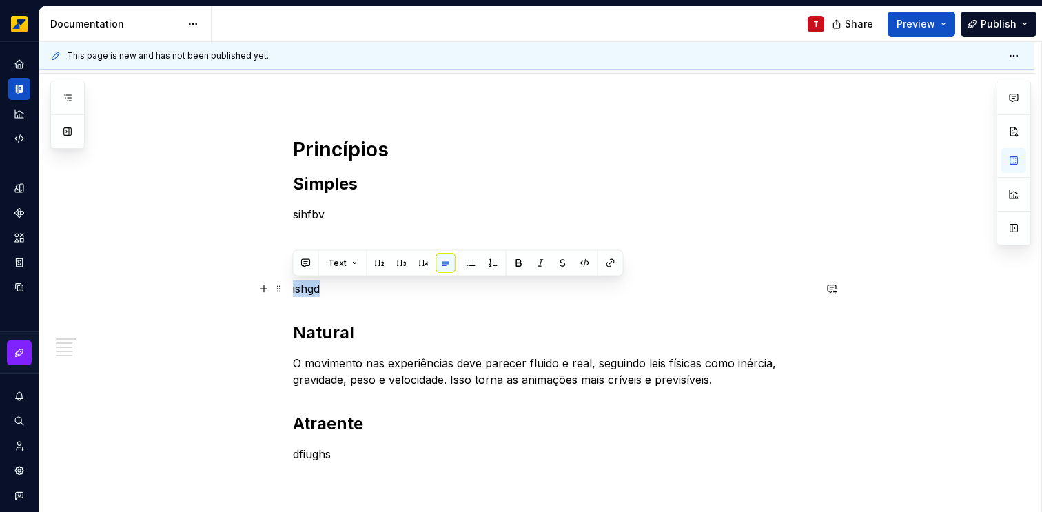
click at [311, 291] on p "ishgd" at bounding box center [553, 288] width 521 height 17
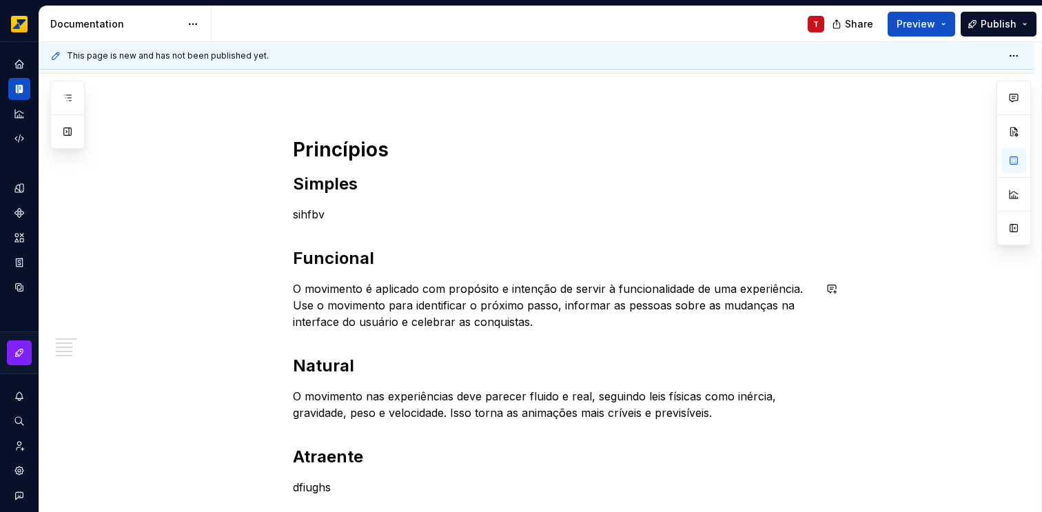
click at [372, 338] on div "Princípios Simples sihfbv Funcional O movimento é aplicado com propósito e inte…" at bounding box center [553, 316] width 521 height 358
click at [307, 215] on p "sihfbv" at bounding box center [553, 214] width 521 height 17
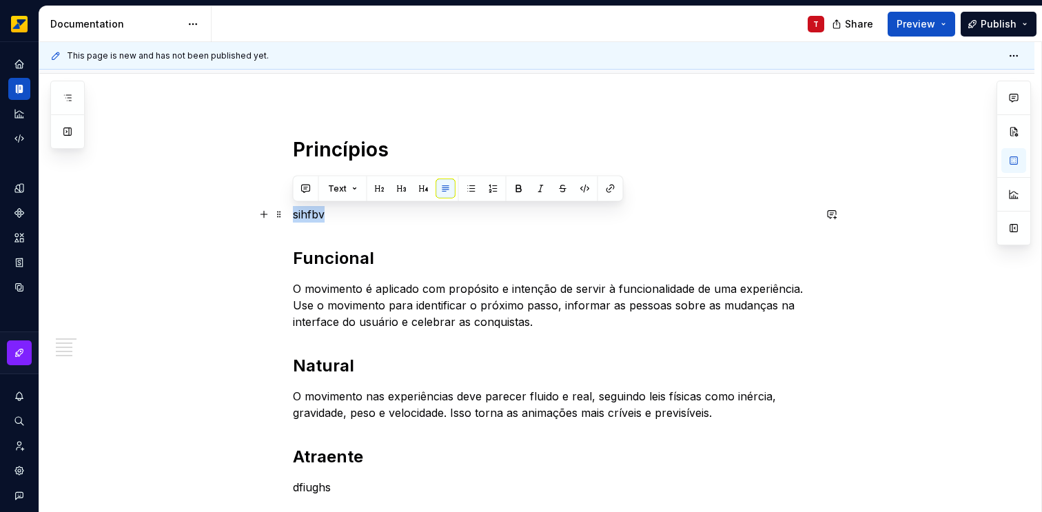
click at [307, 215] on p "sihfbv" at bounding box center [553, 214] width 521 height 17
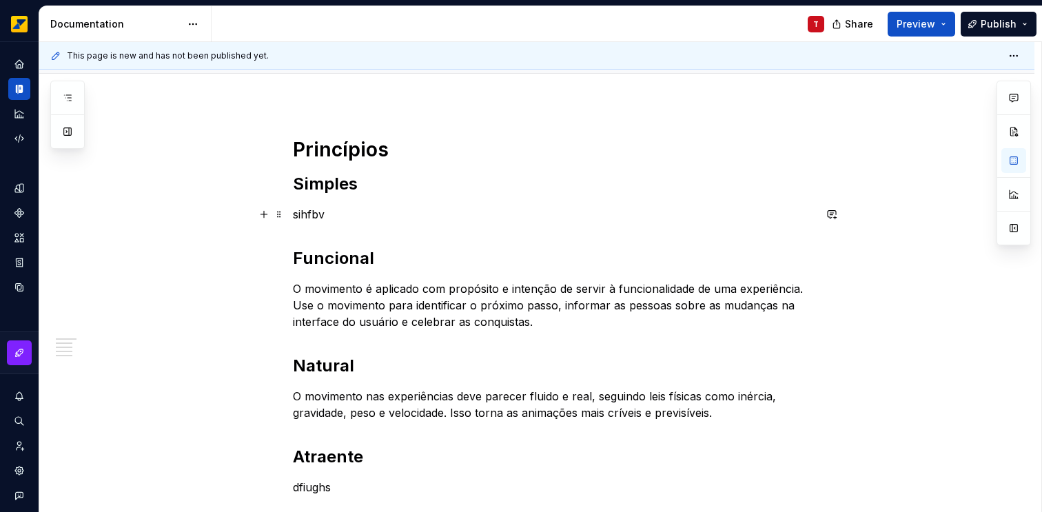
click at [302, 213] on p "sihfbv" at bounding box center [553, 214] width 521 height 17
click at [303, 212] on p "sihfbv" at bounding box center [553, 214] width 521 height 17
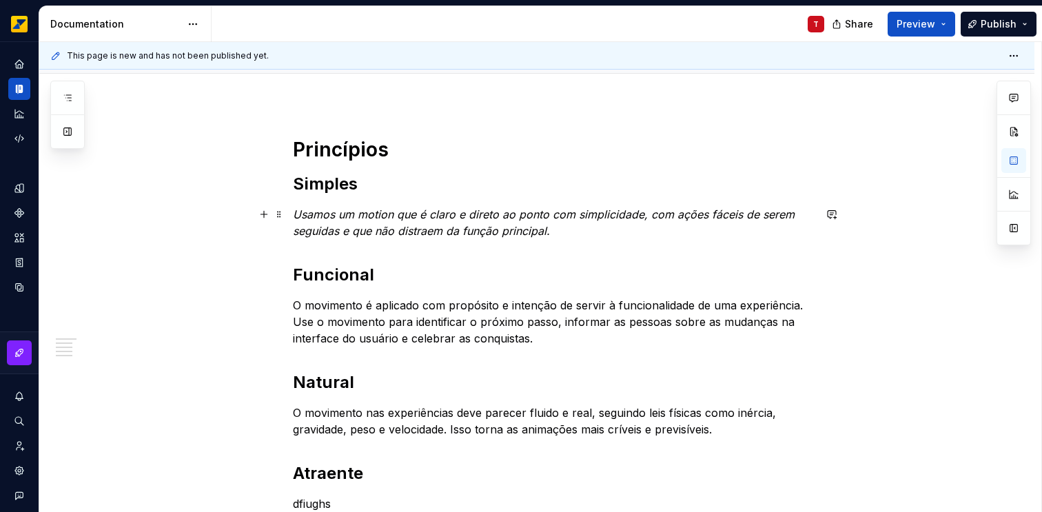
click at [308, 213] on em "Usamos um motion que é claro e direto ao ponto com simplicidade, com ações fáce…" at bounding box center [545, 222] width 505 height 30
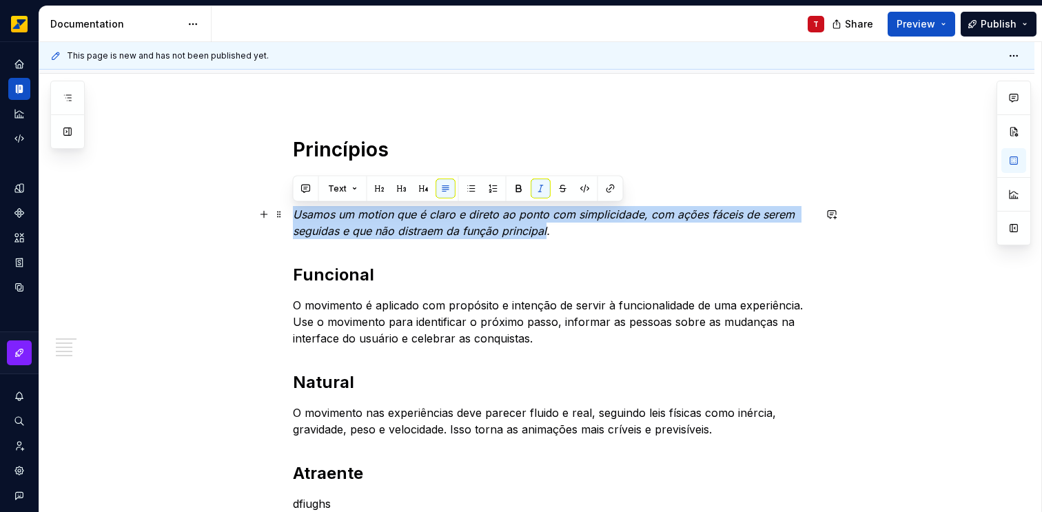
drag, startPoint x: 308, startPoint y: 213, endPoint x: 541, endPoint y: 227, distance: 233.3
click at [541, 227] on em "Usamos um motion que é claro e direto ao ponto com simplicidade, com ações fáce…" at bounding box center [545, 222] width 505 height 30
drag, startPoint x: 551, startPoint y: 227, endPoint x: 294, endPoint y: 220, distance: 257.0
click at [294, 220] on p "Usamos um motion que é claro e direto ao ponto com simplicidade, com ações fáce…" at bounding box center [553, 222] width 521 height 33
click at [537, 183] on button "button" at bounding box center [540, 188] width 19 height 19
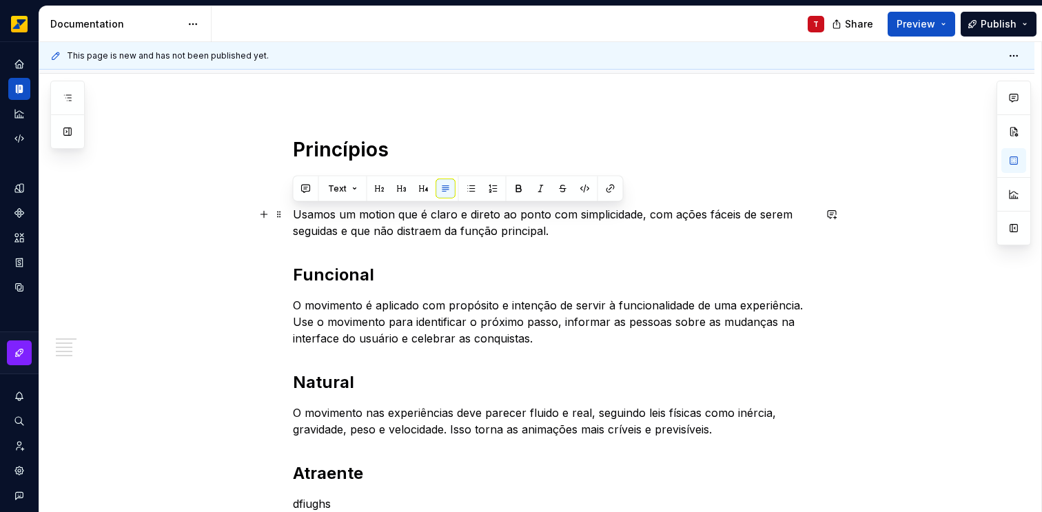
click at [310, 213] on p "Usamos um motion que é claro e direto ao ponto com simplicidade, com ações fáce…" at bounding box center [553, 222] width 521 height 33
drag, startPoint x: 310, startPoint y: 213, endPoint x: 365, endPoint y: 214, distance: 55.1
click at [365, 214] on p "Usamos um motion que é claro e direto ao ponto com simplicidade, com ações fáce…" at bounding box center [553, 222] width 521 height 33
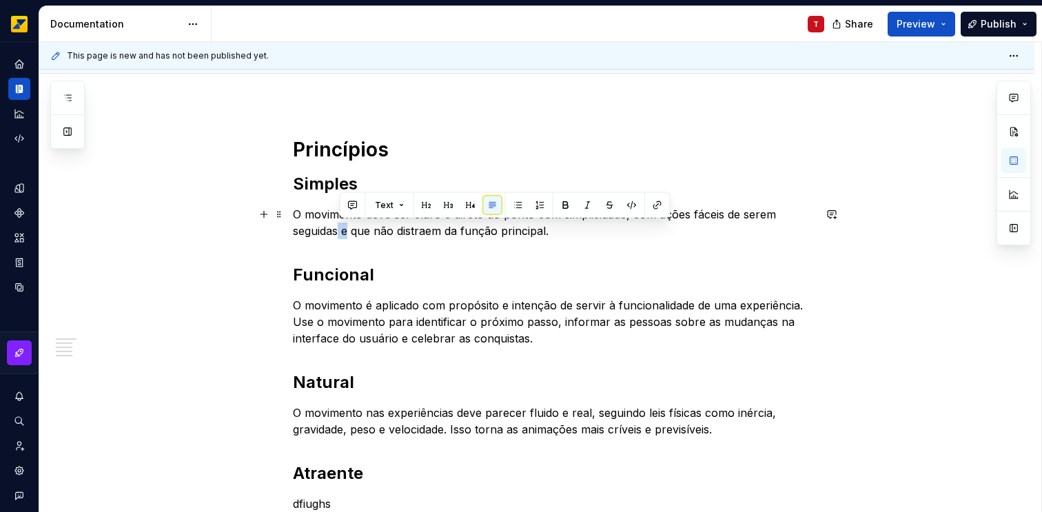
drag, startPoint x: 349, startPoint y: 231, endPoint x: 339, endPoint y: 230, distance: 10.4
click at [339, 230] on p "O movimento deve ser claro e direto ao ponto com simplicidade, com ações fáceis…" at bounding box center [553, 222] width 521 height 33
drag, startPoint x: 438, startPoint y: 229, endPoint x: 454, endPoint y: 229, distance: 15.8
click at [454, 229] on p "O movimento deve ser claro e direto ao ponto com simplicidade, com ações fáceis…" at bounding box center [553, 222] width 521 height 33
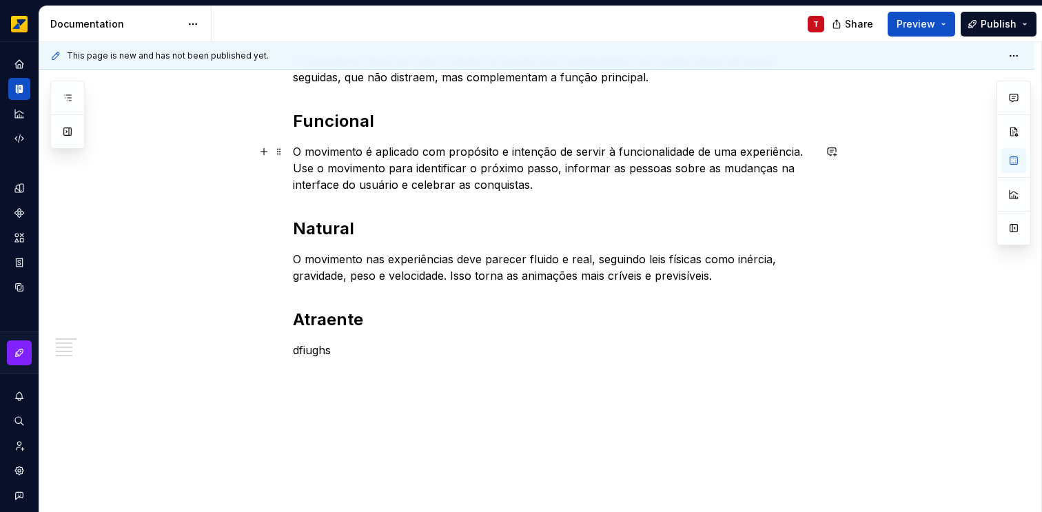
scroll to position [334, 0]
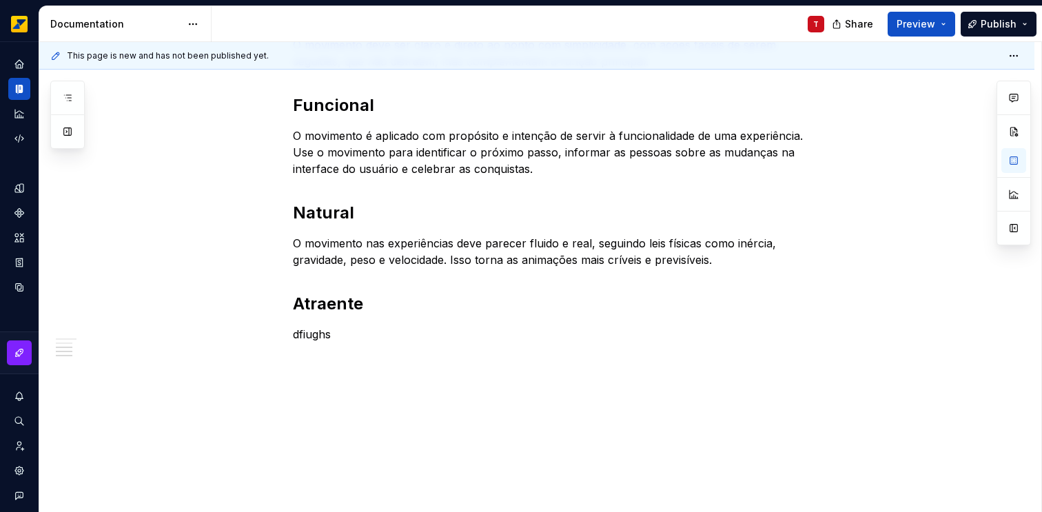
click at [311, 335] on p "dfiughs" at bounding box center [553, 334] width 521 height 17
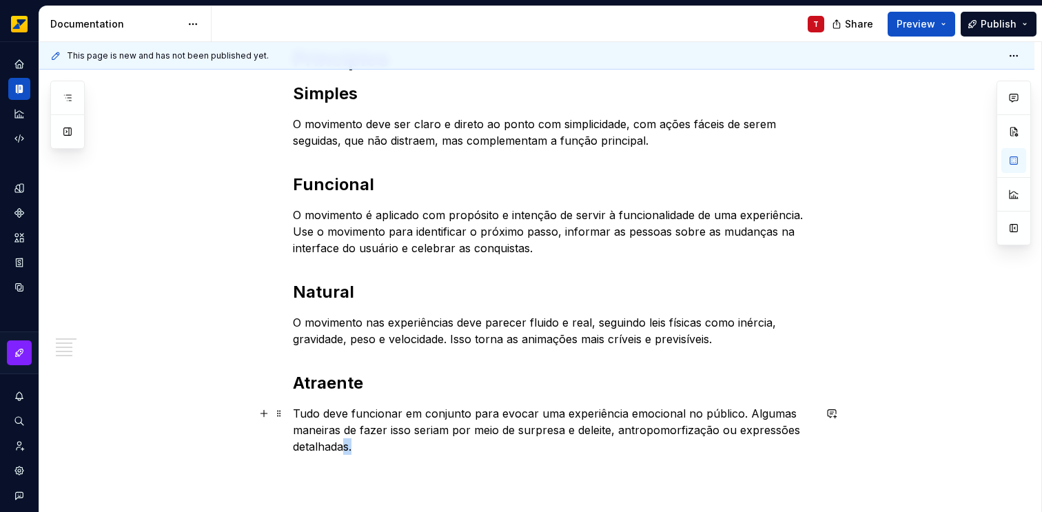
scroll to position [257, 0]
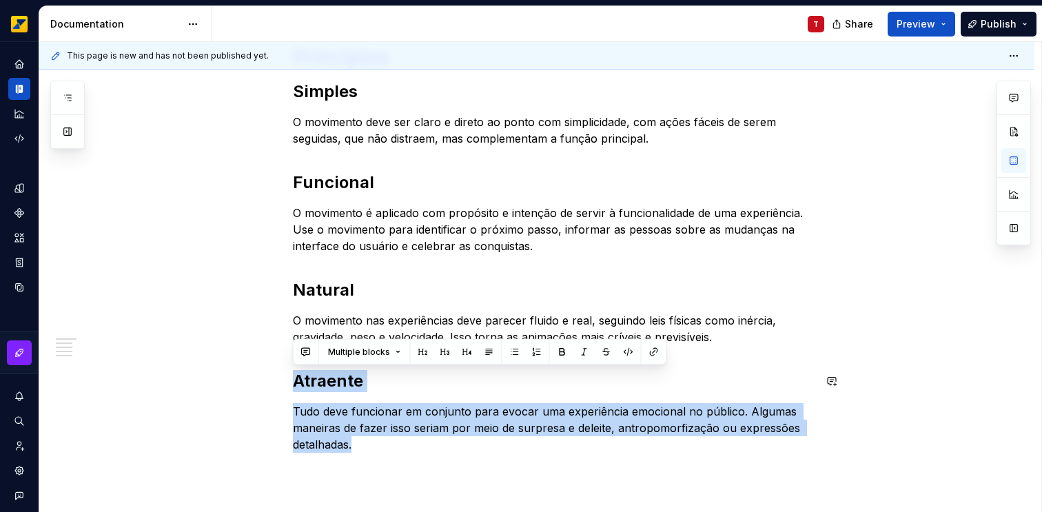
drag, startPoint x: 360, startPoint y: 448, endPoint x: 298, endPoint y: 359, distance: 108.5
click at [298, 359] on div "Princípios Simples O movimento deve ser claro e direto ao ponto com simplicidad…" at bounding box center [553, 249] width 521 height 408
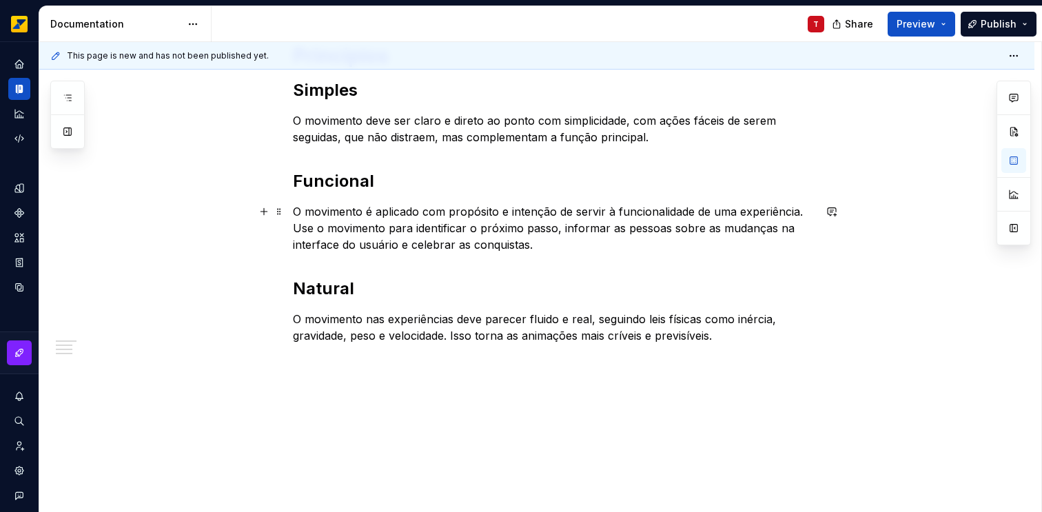
scroll to position [260, 0]
click at [406, 371] on div "Princípios Simples O movimento deve ser claro e direto ao ponto com simplicidad…" at bounding box center [536, 261] width 995 height 504
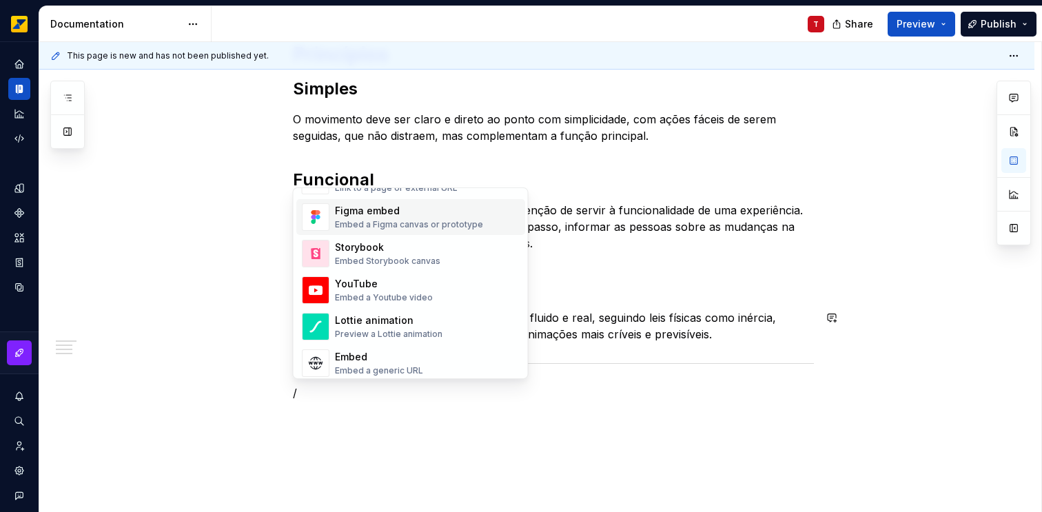
scroll to position [633, 0]
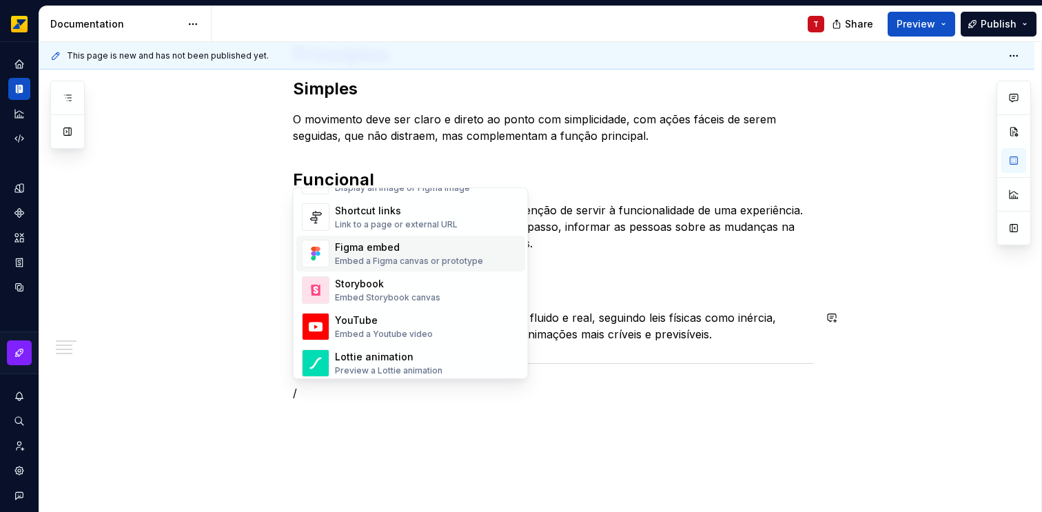
click at [408, 260] on div "Embed a Figma canvas or prototype" at bounding box center [409, 261] width 148 height 11
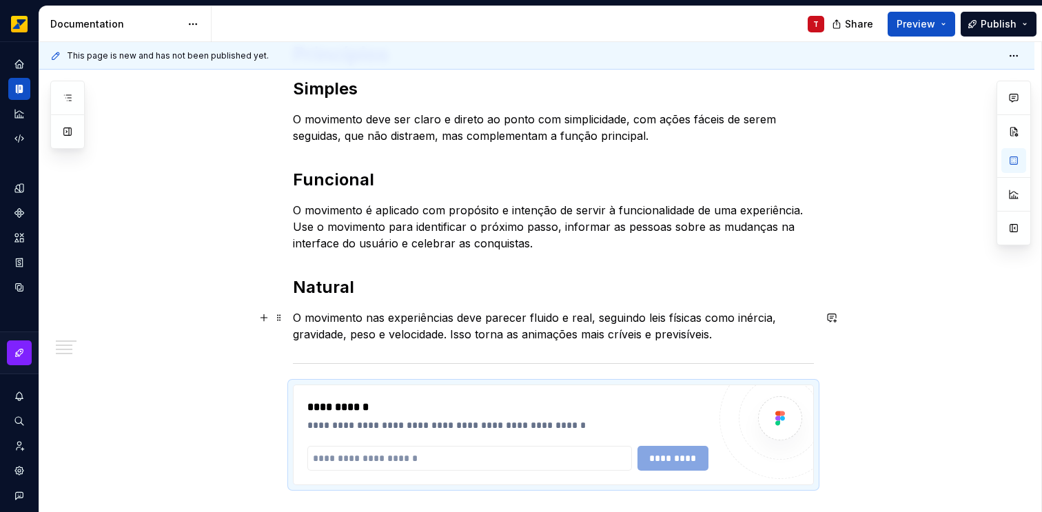
type textarea "*"
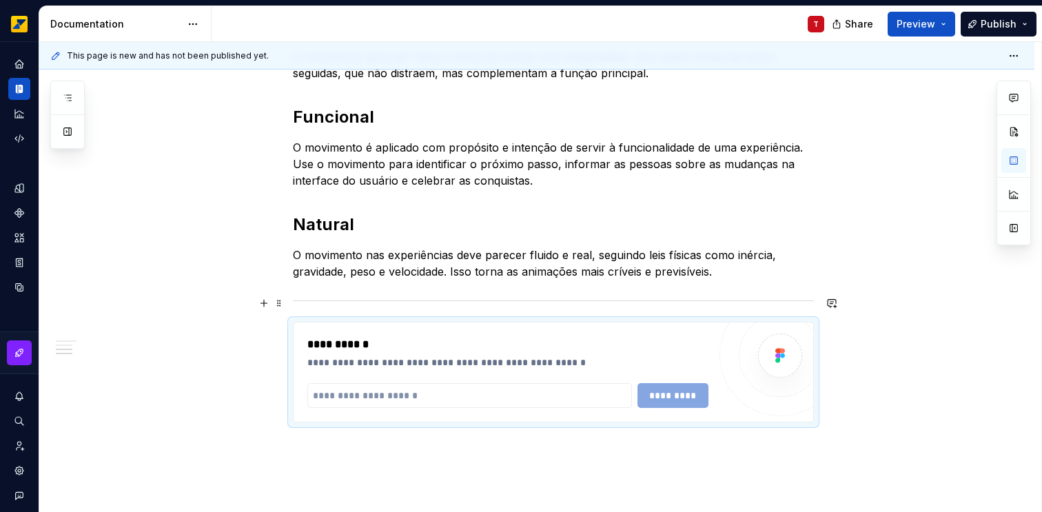
scroll to position [384, 0]
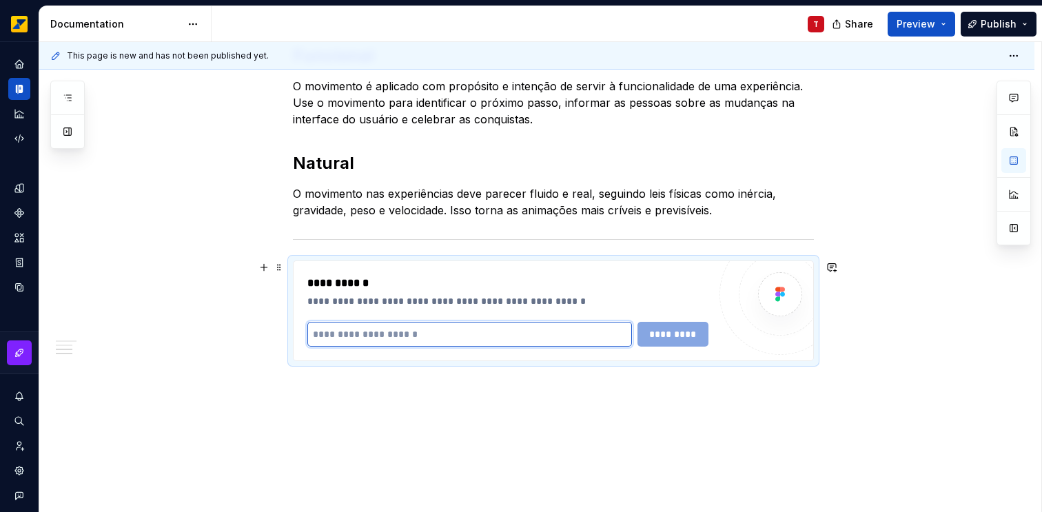
click at [422, 332] on input "text" at bounding box center [469, 334] width 324 height 25
paste input "**********"
type input "**********"
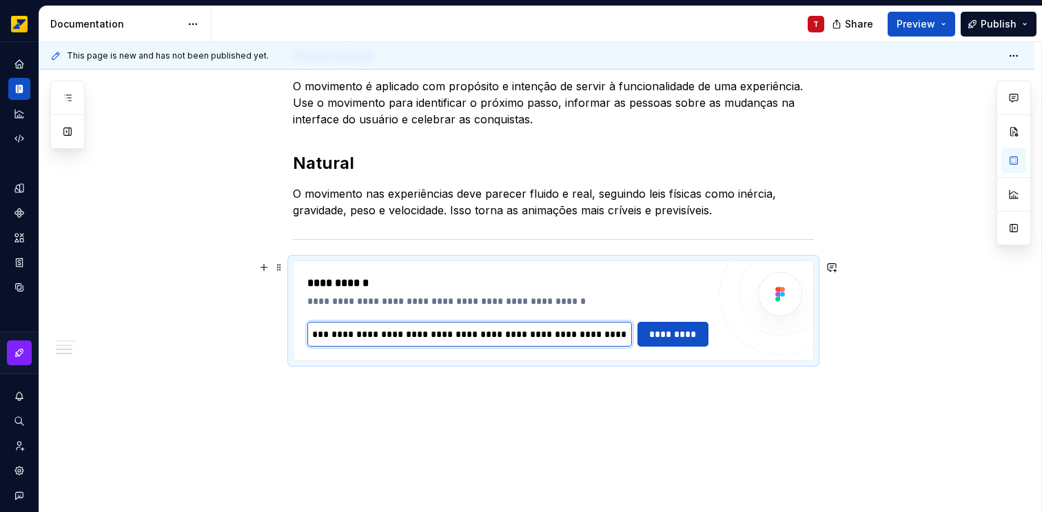
type textarea "*"
type input "**********"
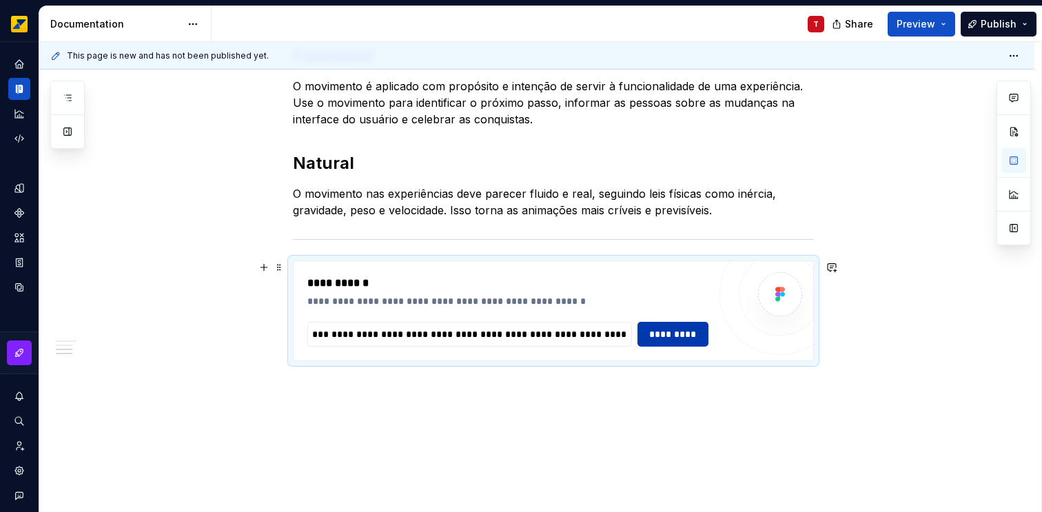
scroll to position [0, 0]
click at [679, 333] on span "*********" at bounding box center [672, 334] width 53 height 14
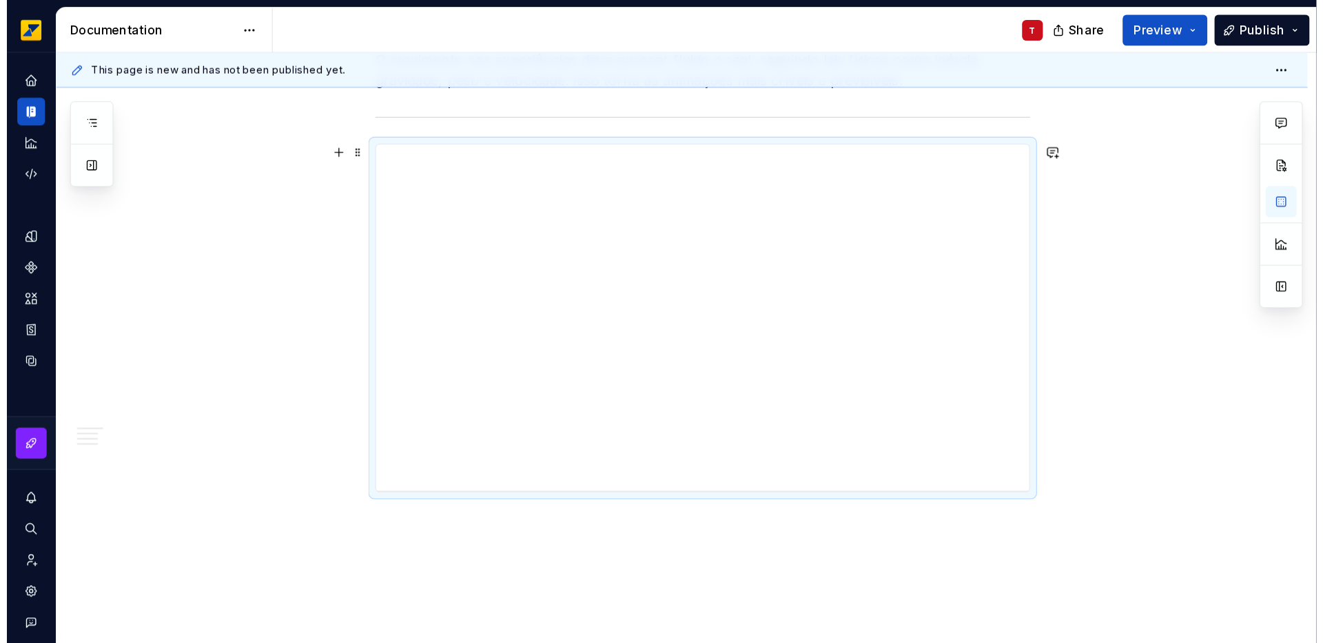
scroll to position [529, 0]
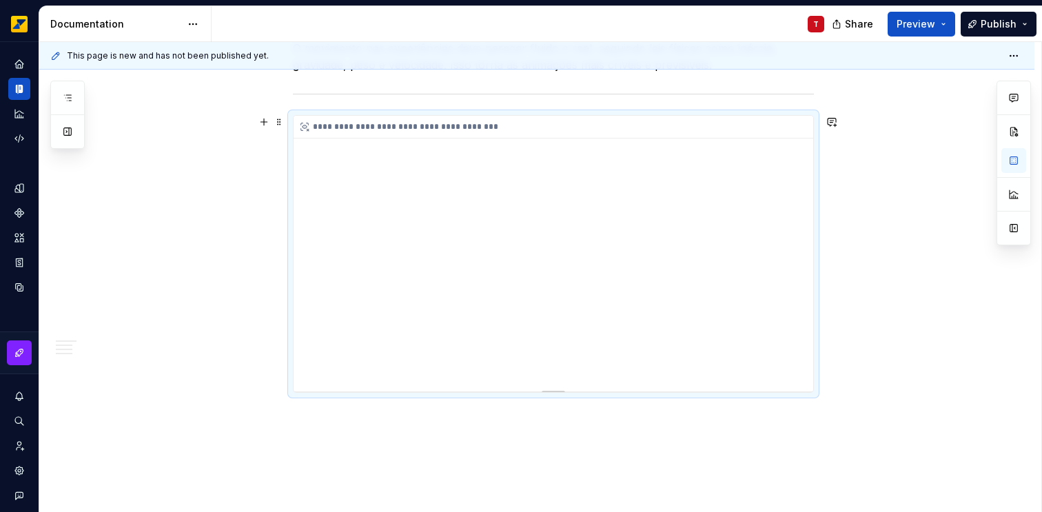
click at [543, 291] on div "**********" at bounding box center [552, 254] width 519 height 276
click at [564, 300] on div "**********" at bounding box center [552, 254] width 519 height 276
click at [231, 262] on div "**********" at bounding box center [536, 151] width 995 height 823
click at [594, 289] on div "**********" at bounding box center [552, 254] width 519 height 276
click at [898, 25] on button "Preview" at bounding box center [921, 24] width 68 height 25
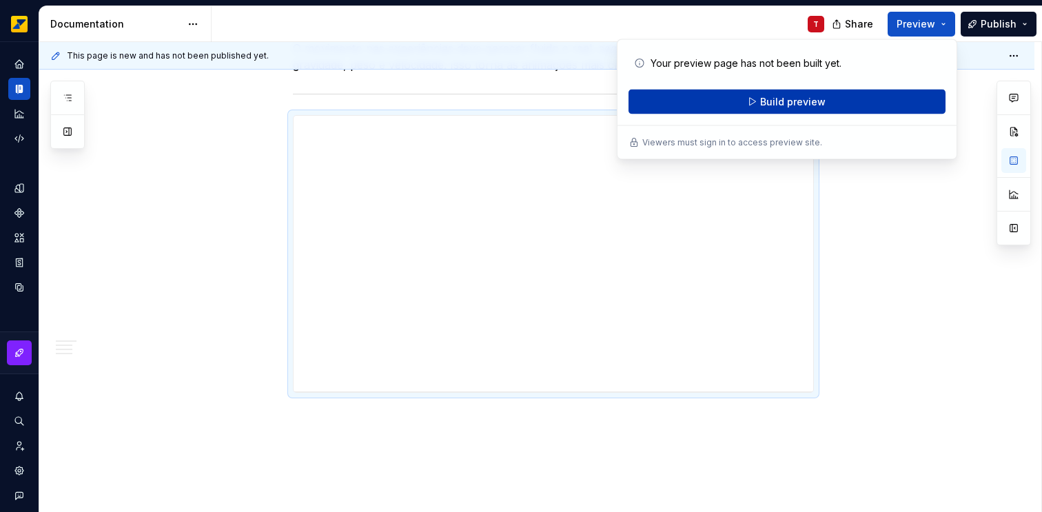
click at [748, 104] on button "Build preview" at bounding box center [786, 102] width 317 height 25
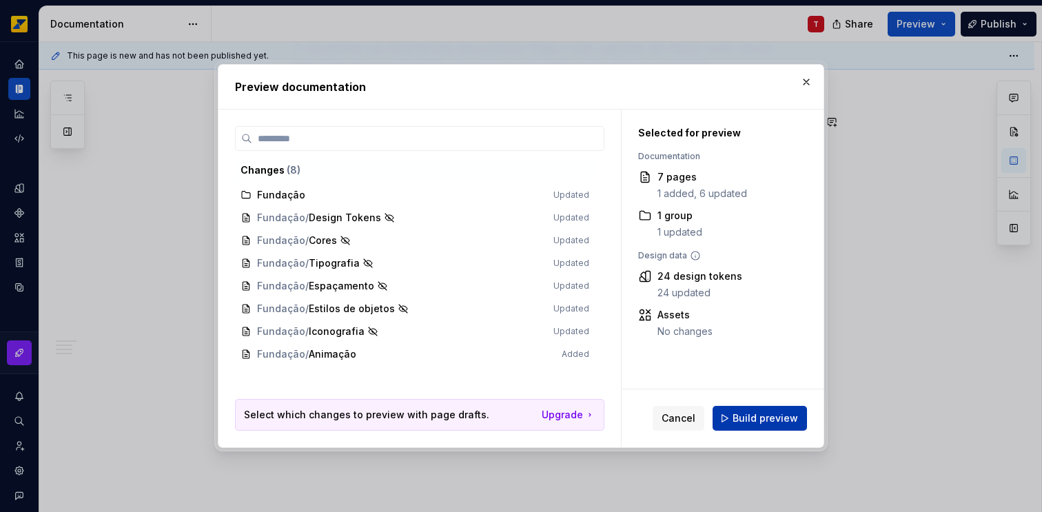
click at [730, 424] on button "Build preview" at bounding box center [759, 418] width 94 height 25
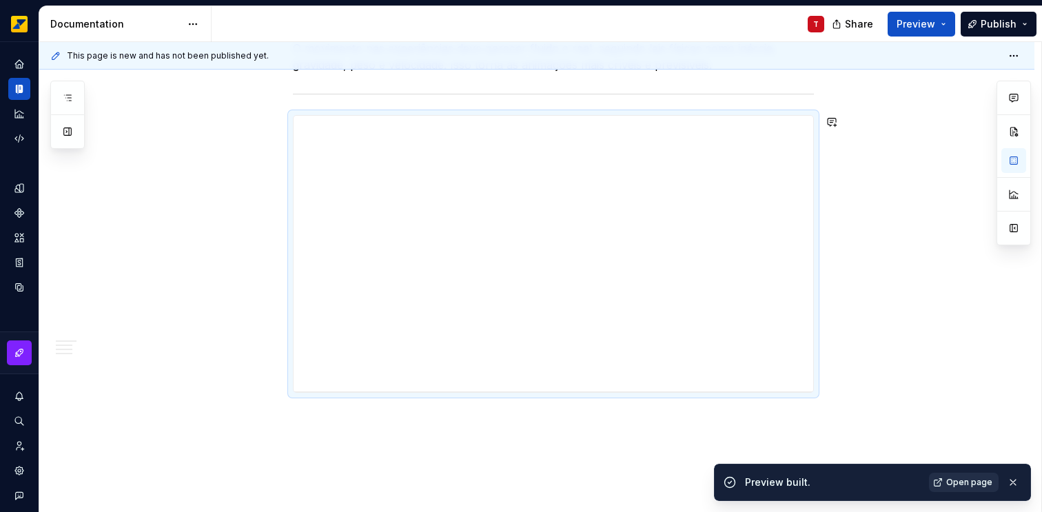
click at [970, 485] on span "Open page" at bounding box center [969, 482] width 46 height 11
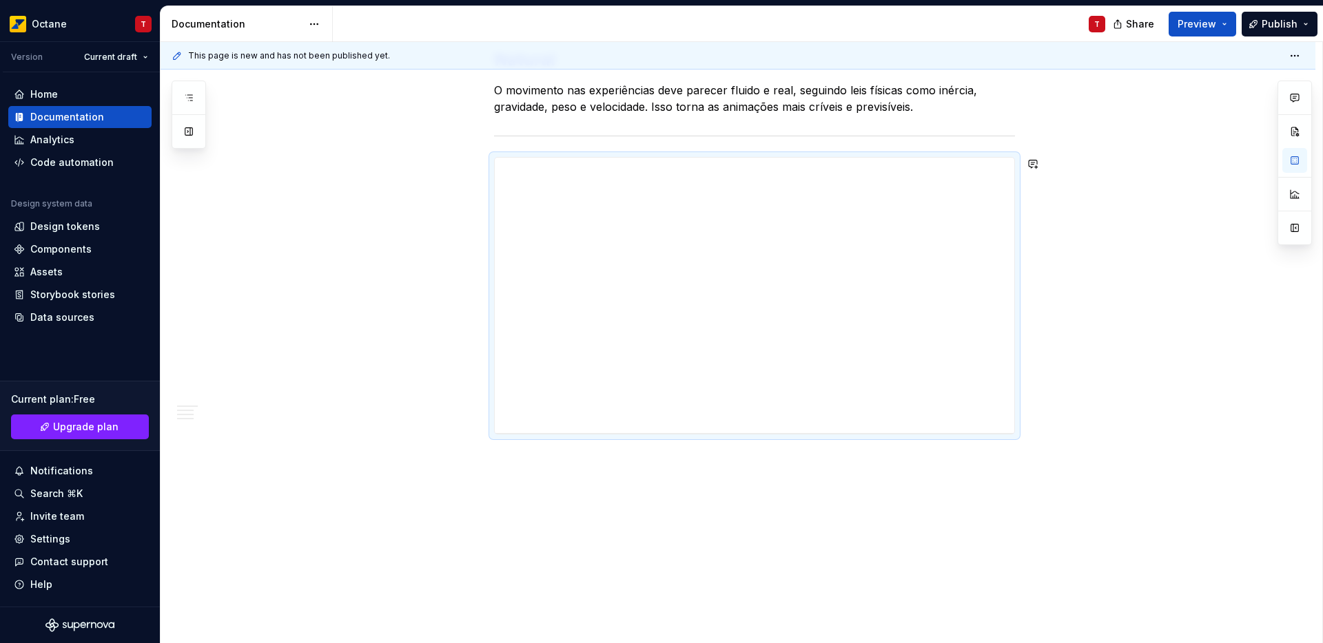
scroll to position [487, 0]
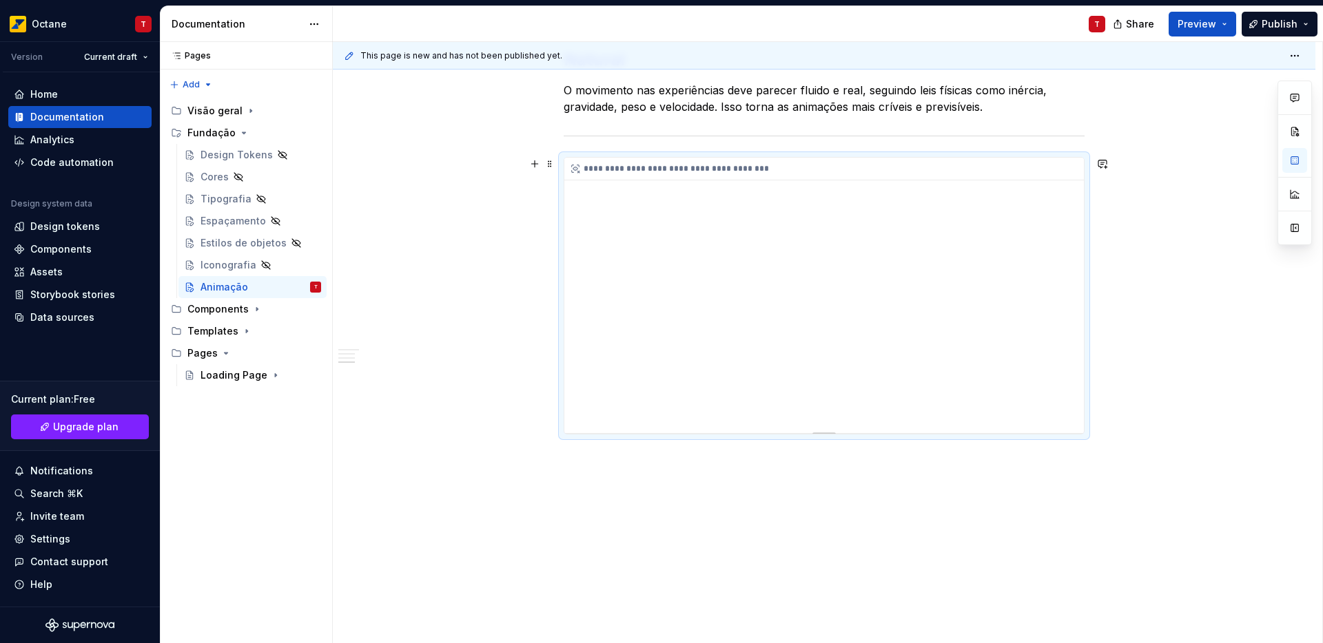
click at [776, 344] on div "**********" at bounding box center [823, 296] width 519 height 276
click at [817, 342] on div "**********" at bounding box center [823, 296] width 519 height 276
click at [1005, 307] on div "**********" at bounding box center [823, 296] width 519 height 276
click at [548, 166] on span at bounding box center [549, 163] width 11 height 19
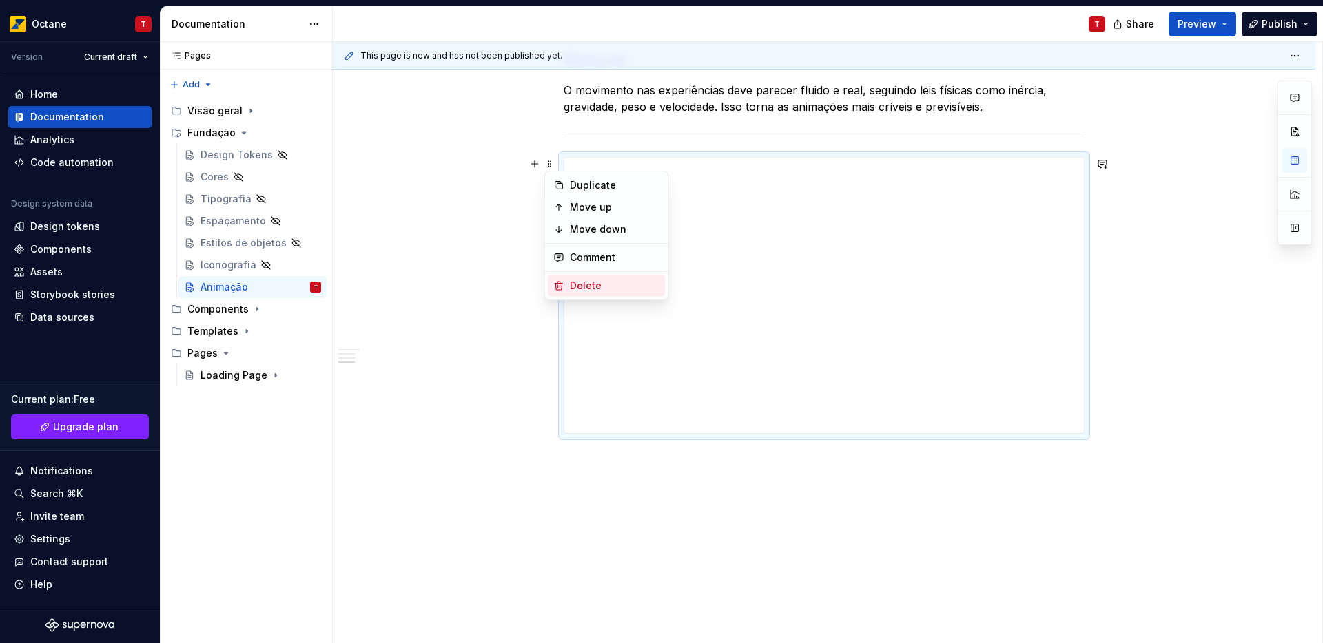
click at [577, 287] on div "Delete" at bounding box center [615, 286] width 90 height 14
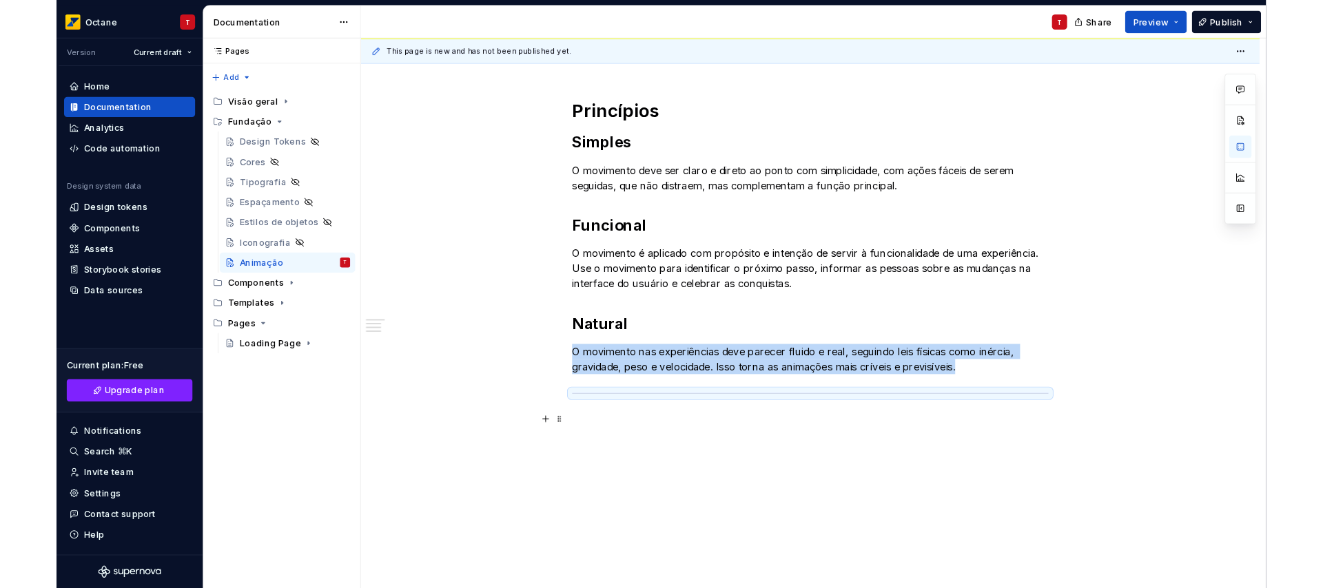
scroll to position [193, 0]
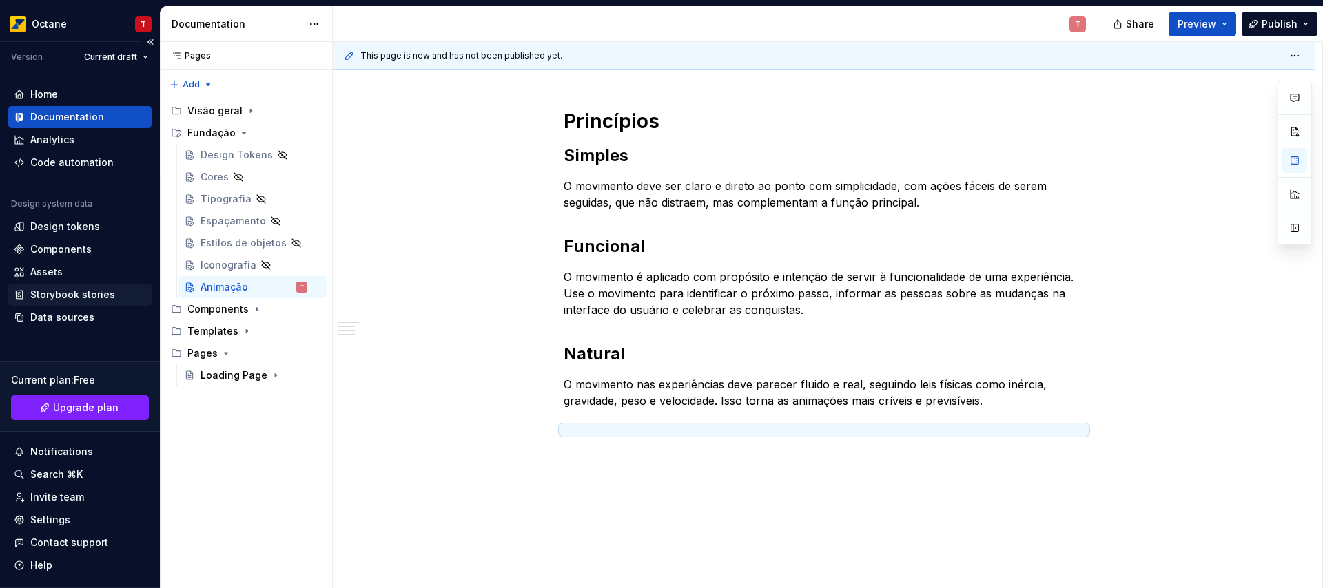
type textarea "*"
